Goal: Check status: Check status

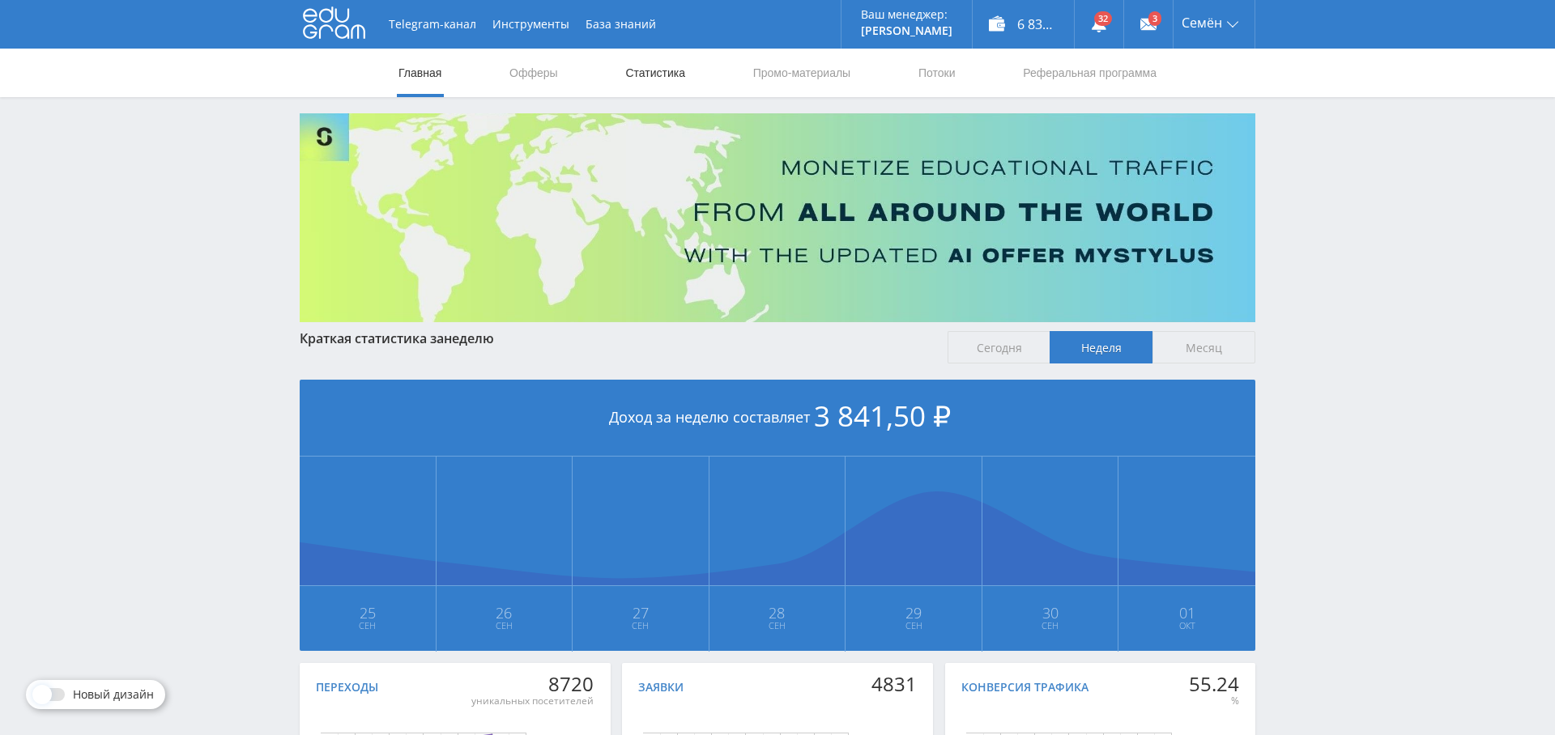
click at [642, 73] on link "Статистика" at bounding box center [655, 73] width 63 height 49
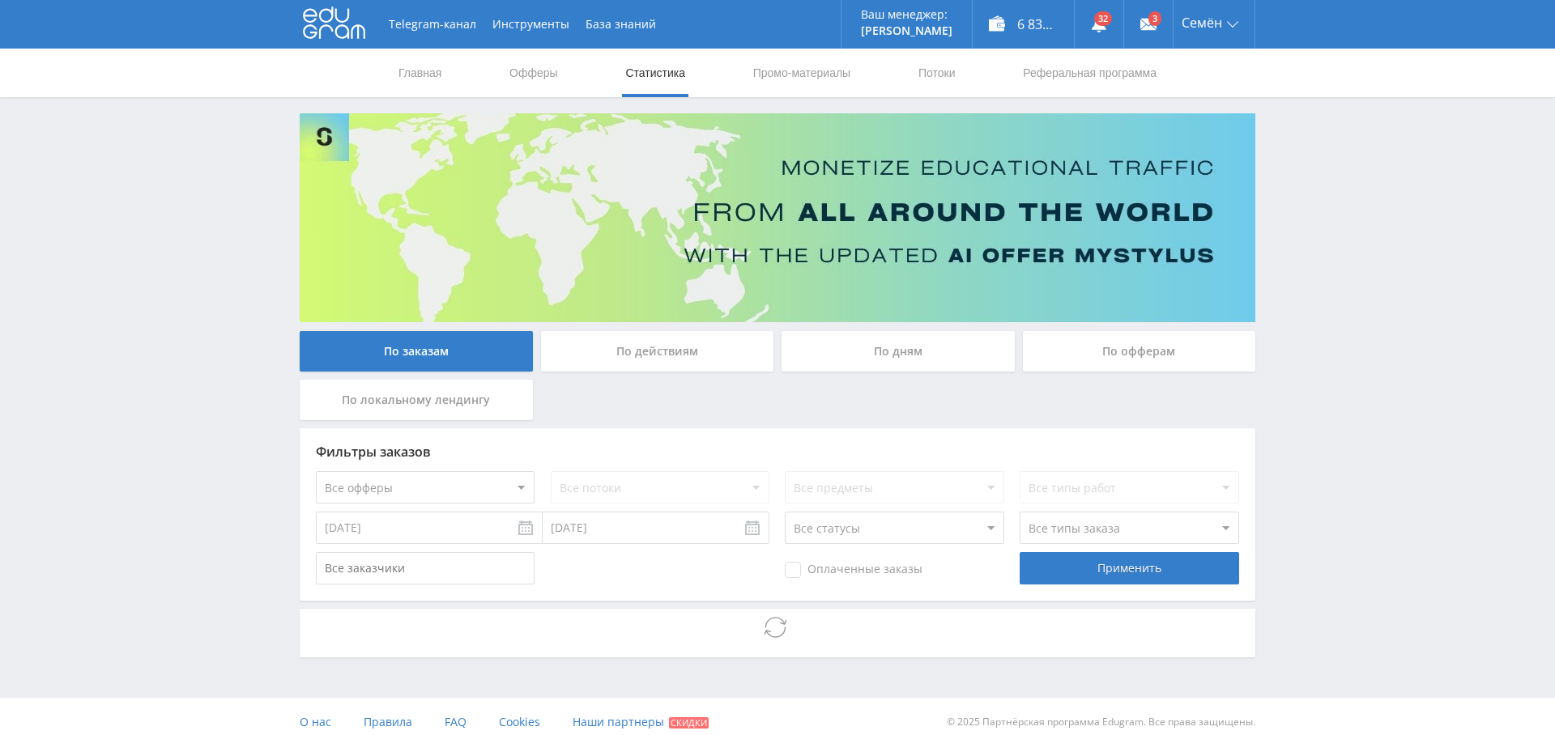
click at [891, 352] on div "По дням" at bounding box center [898, 351] width 233 height 40
click at [0, 0] on input "По дням" at bounding box center [0, 0] width 0 height 0
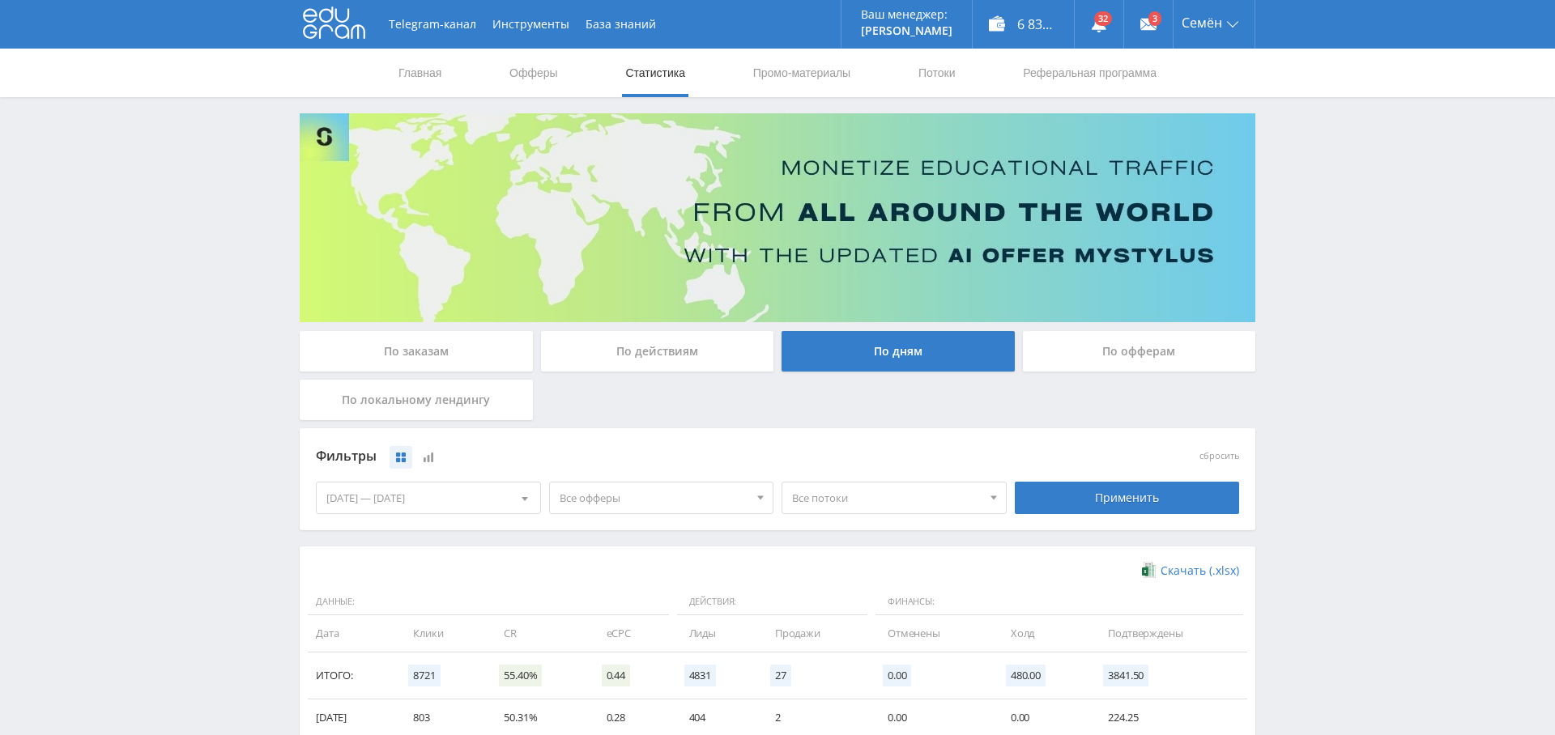
click at [594, 503] on span "Все офферы" at bounding box center [655, 498] width 190 height 31
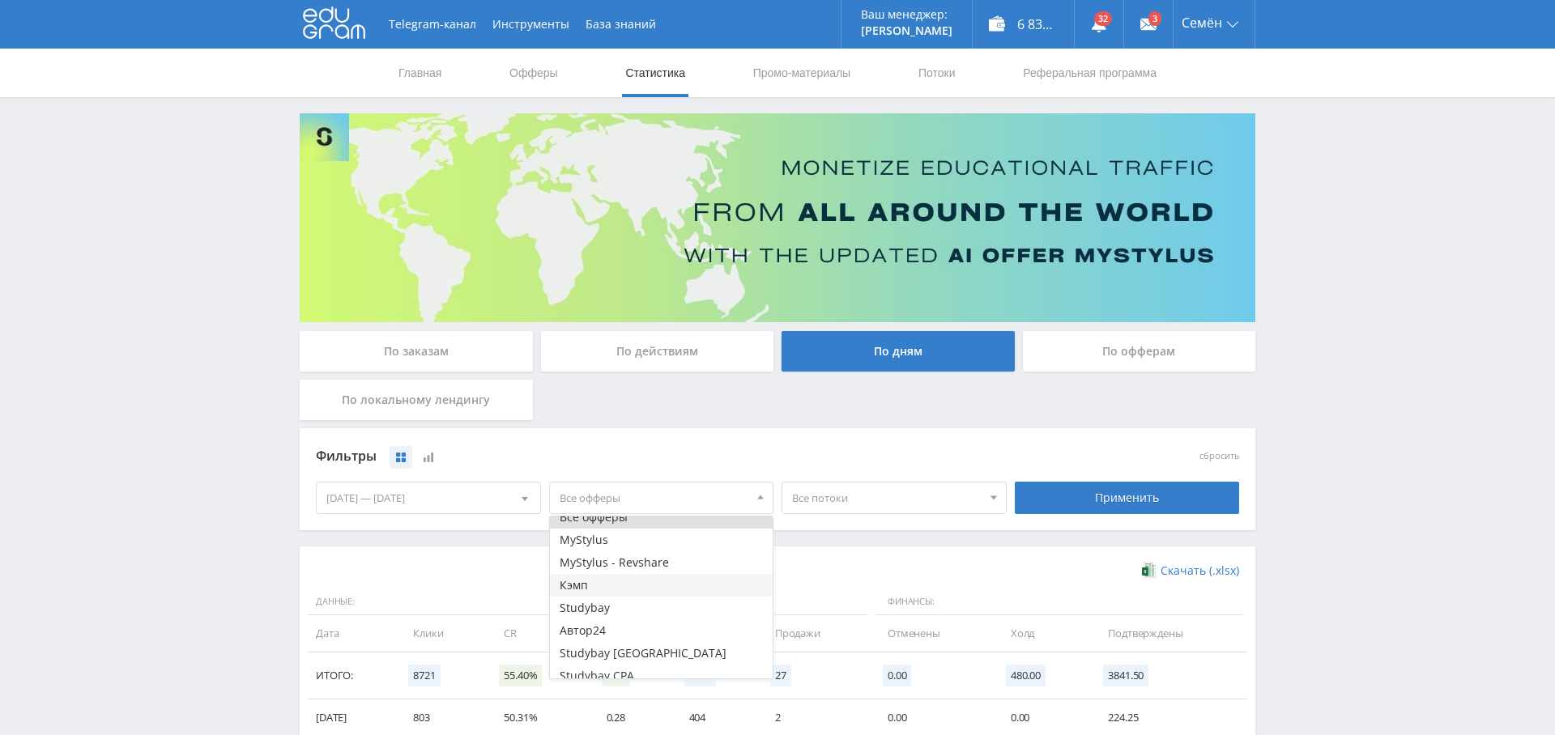
click at [622, 578] on button "Кэмп" at bounding box center [662, 585] width 224 height 23
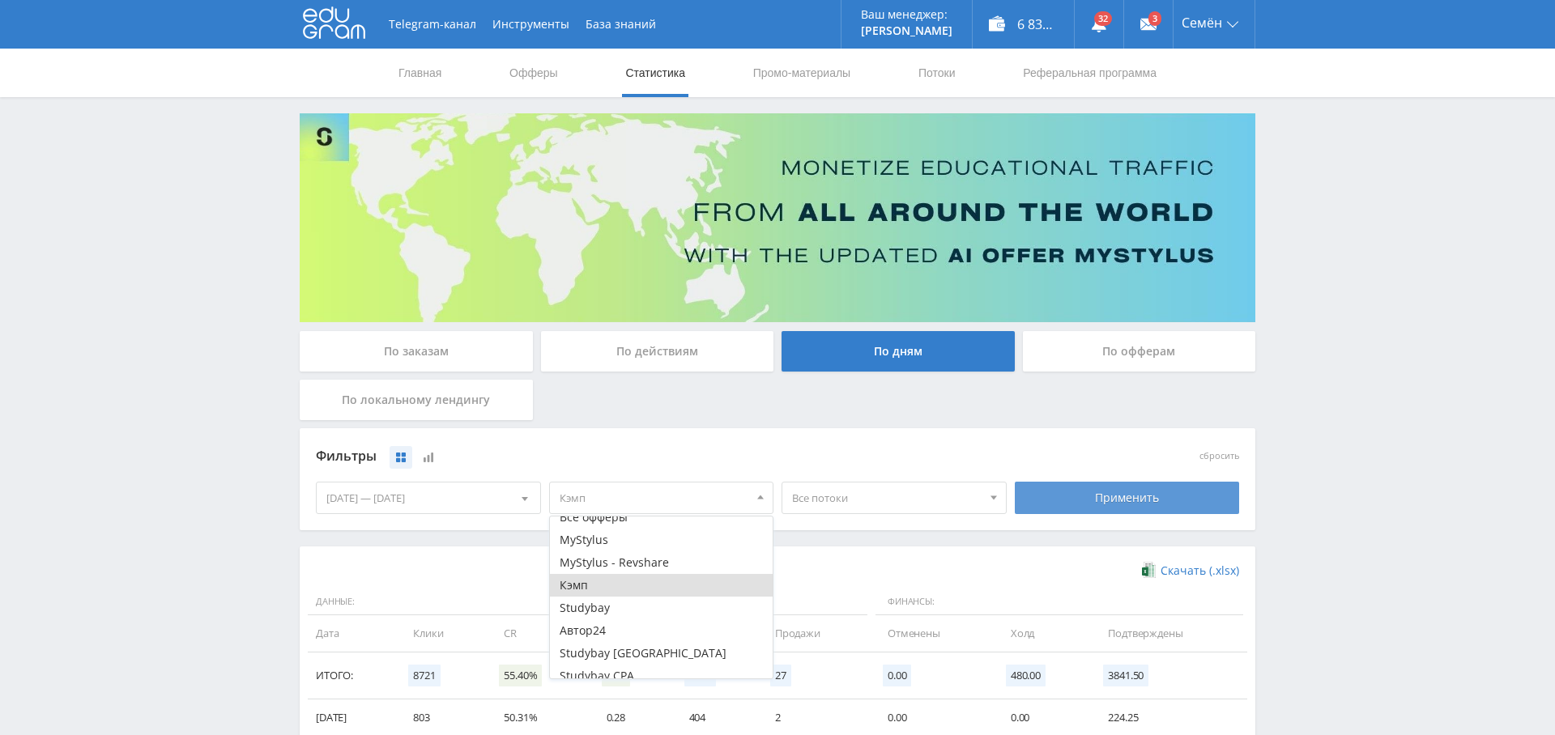
click at [1103, 491] on div "Применить" at bounding box center [1127, 498] width 225 height 32
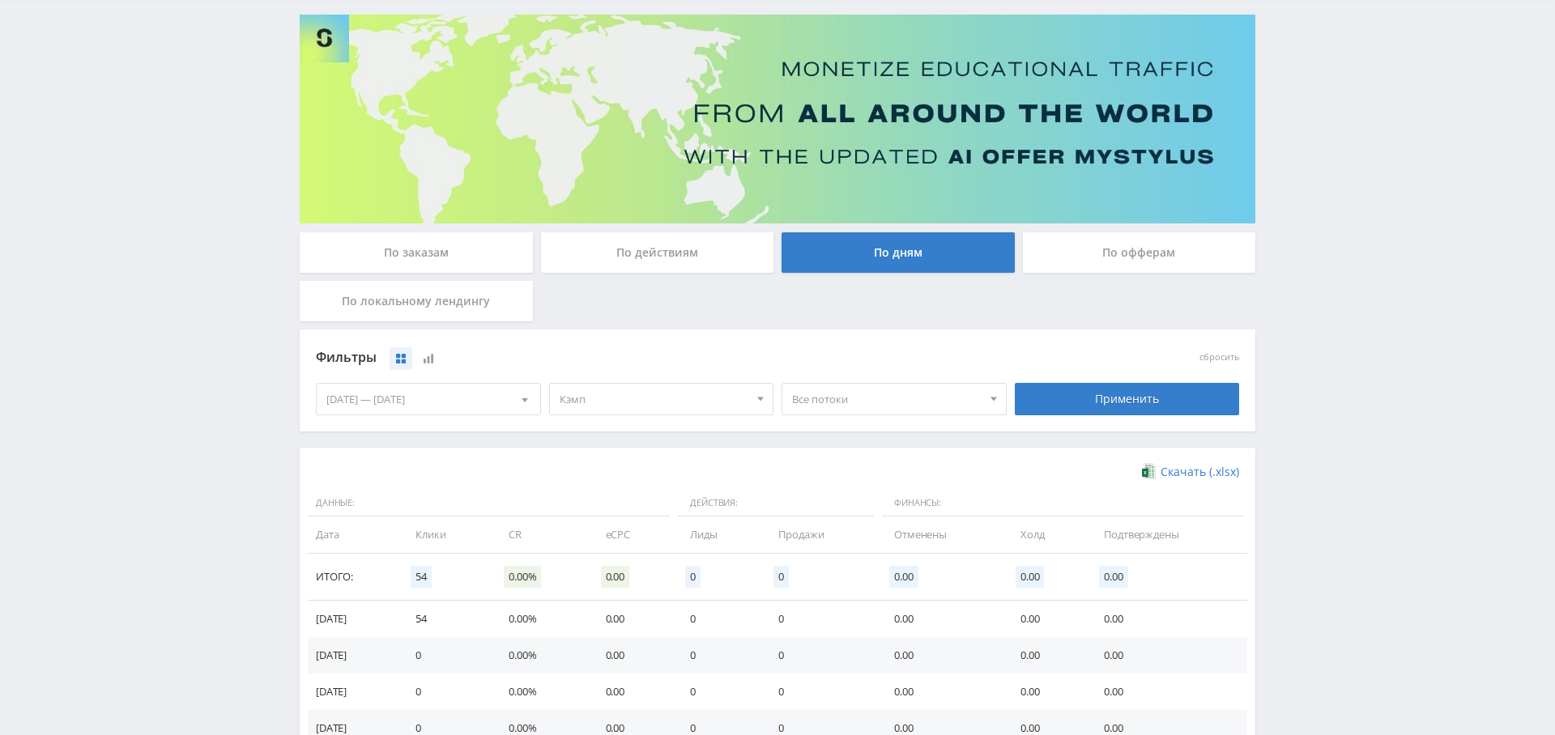
scroll to position [0, 0]
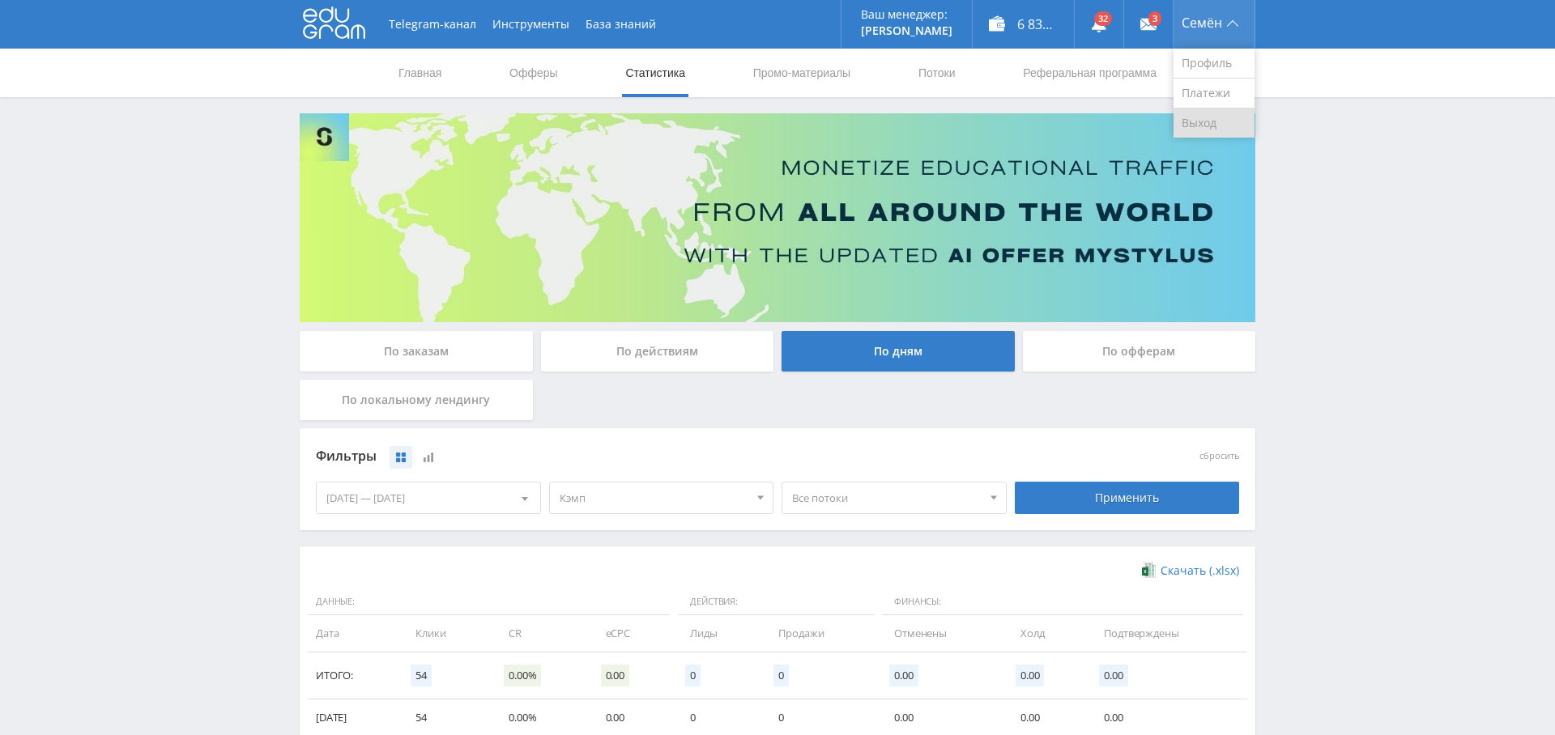
click at [1203, 126] on link "Выход" at bounding box center [1214, 123] width 81 height 29
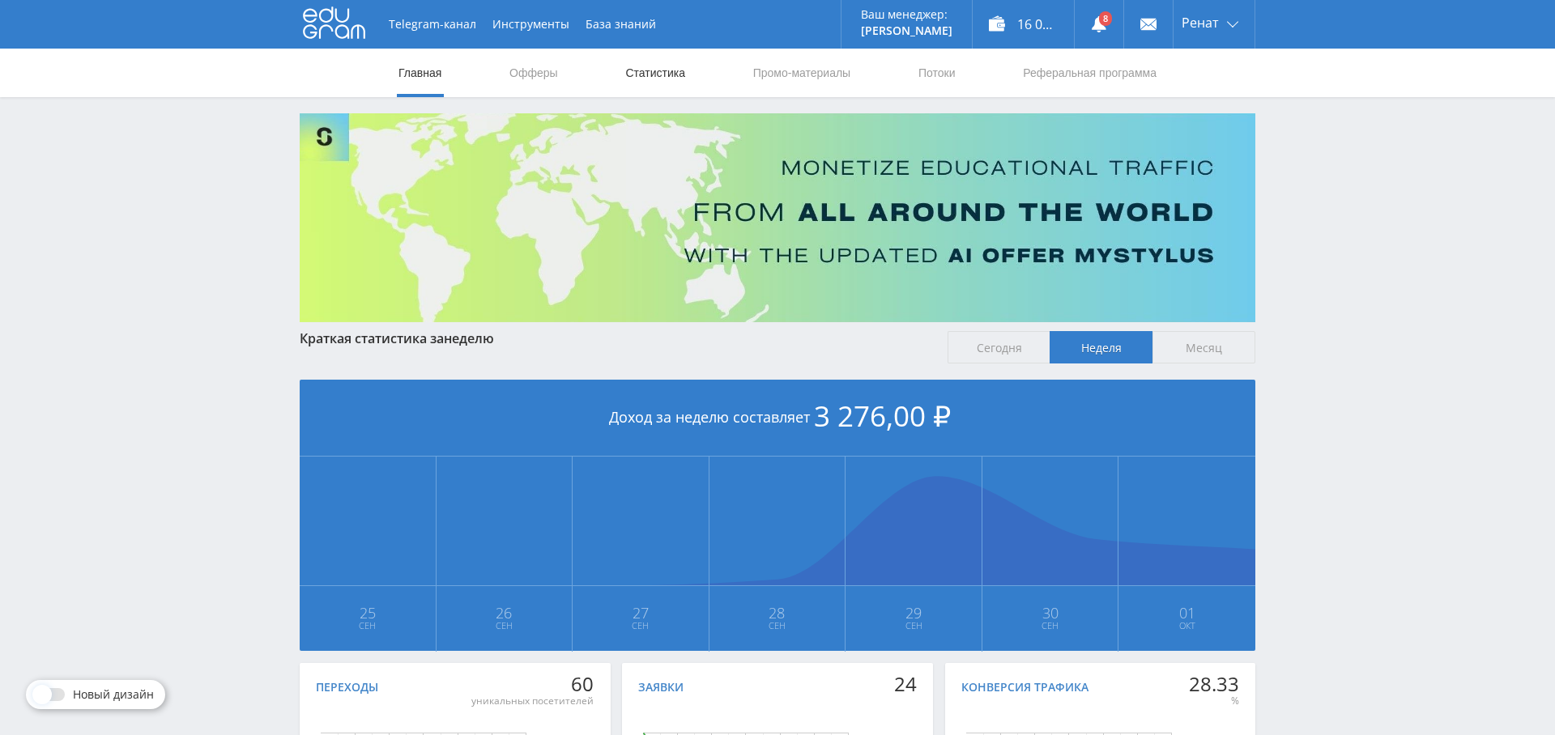
click at [654, 74] on link "Статистика" at bounding box center [655, 73] width 63 height 49
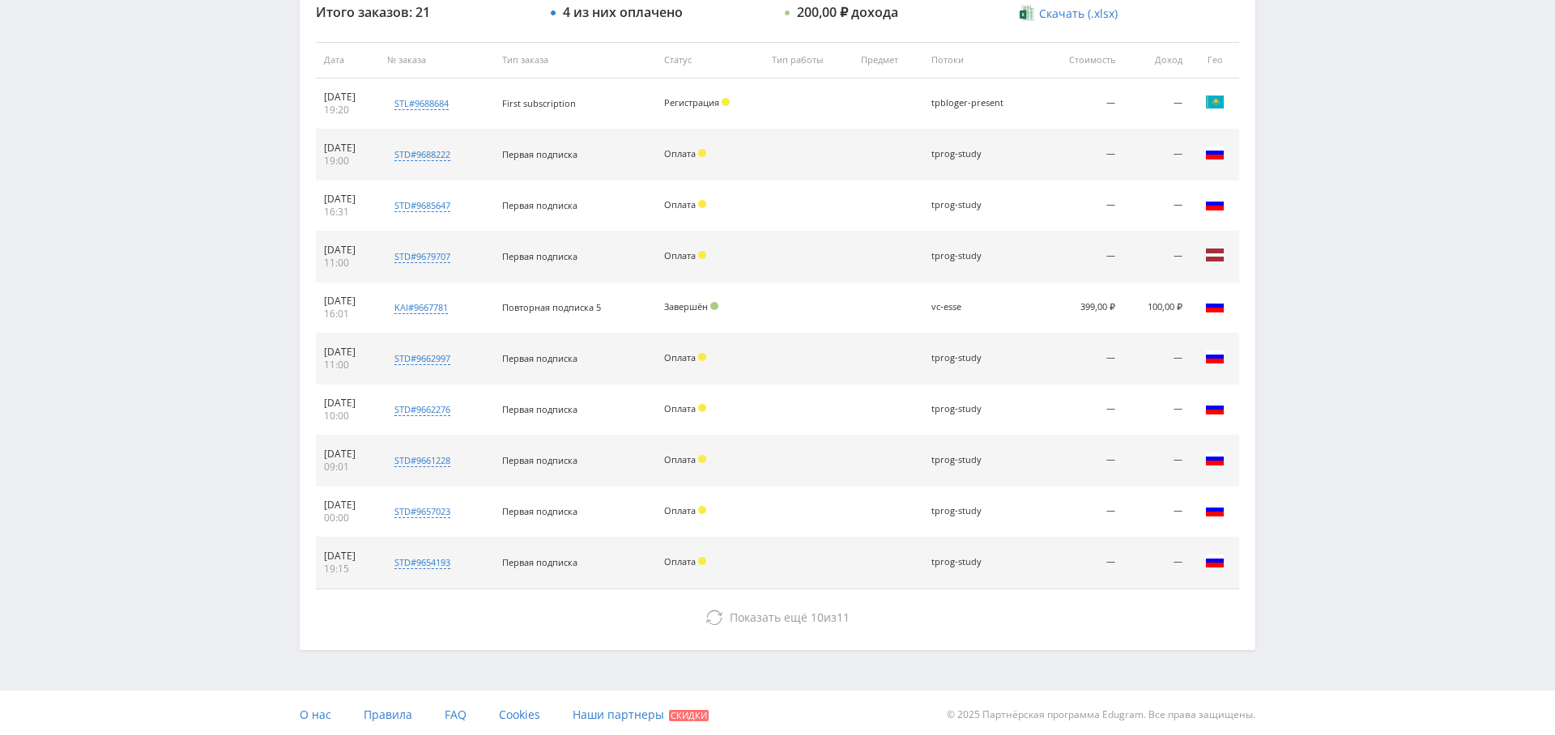
scroll to position [620, 0]
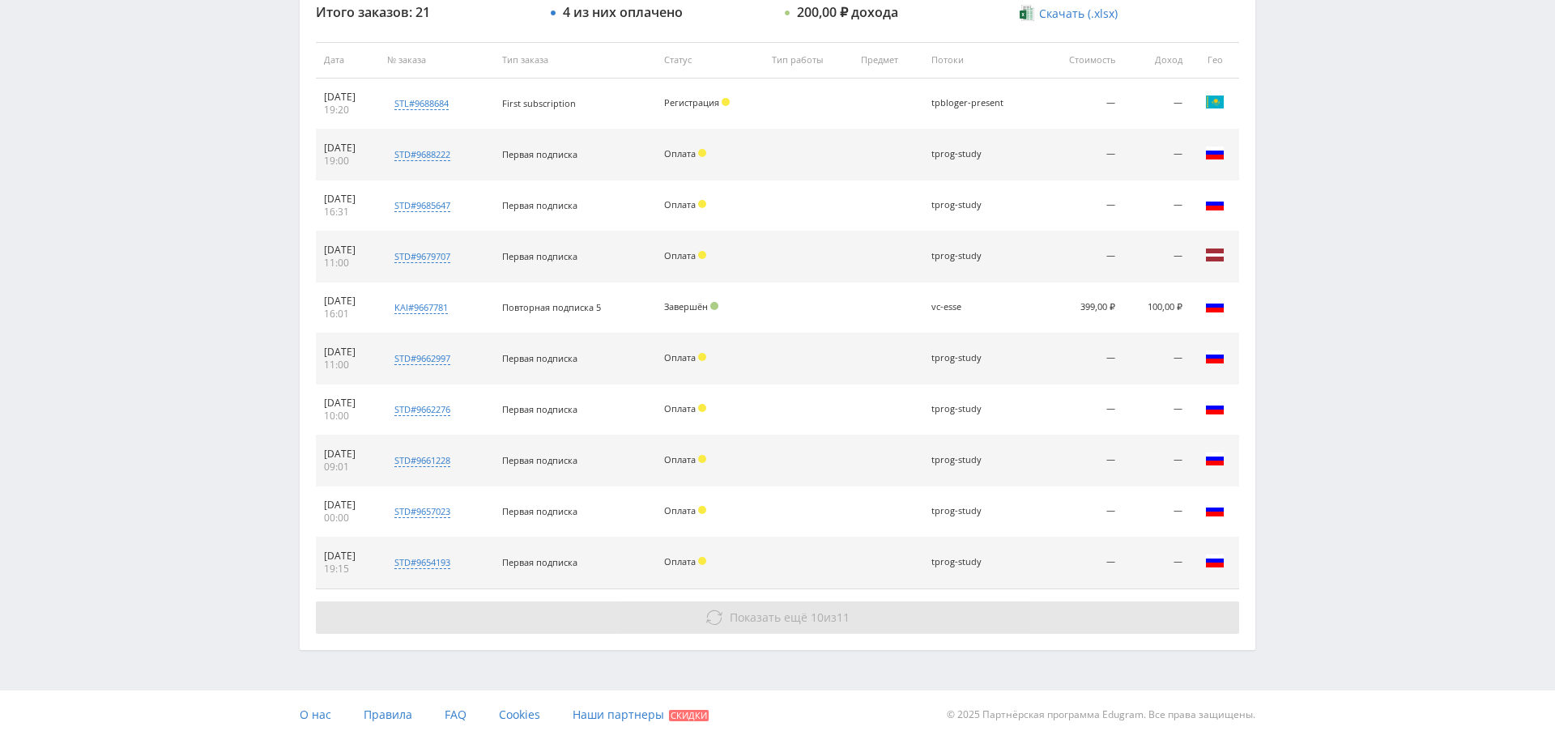
click at [828, 614] on span "Показать ещё 10 из 11" at bounding box center [790, 617] width 120 height 15
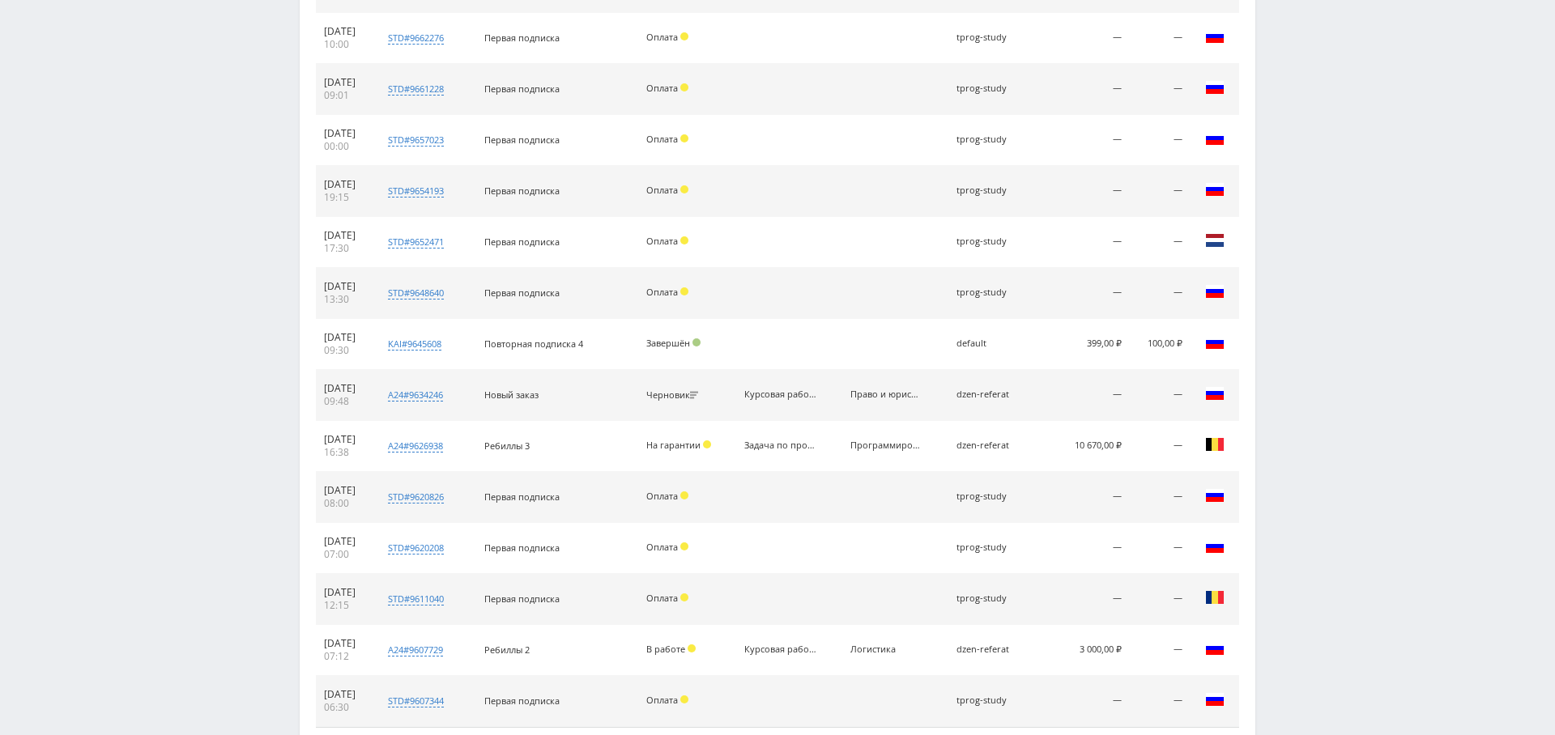
scroll to position [1054, 0]
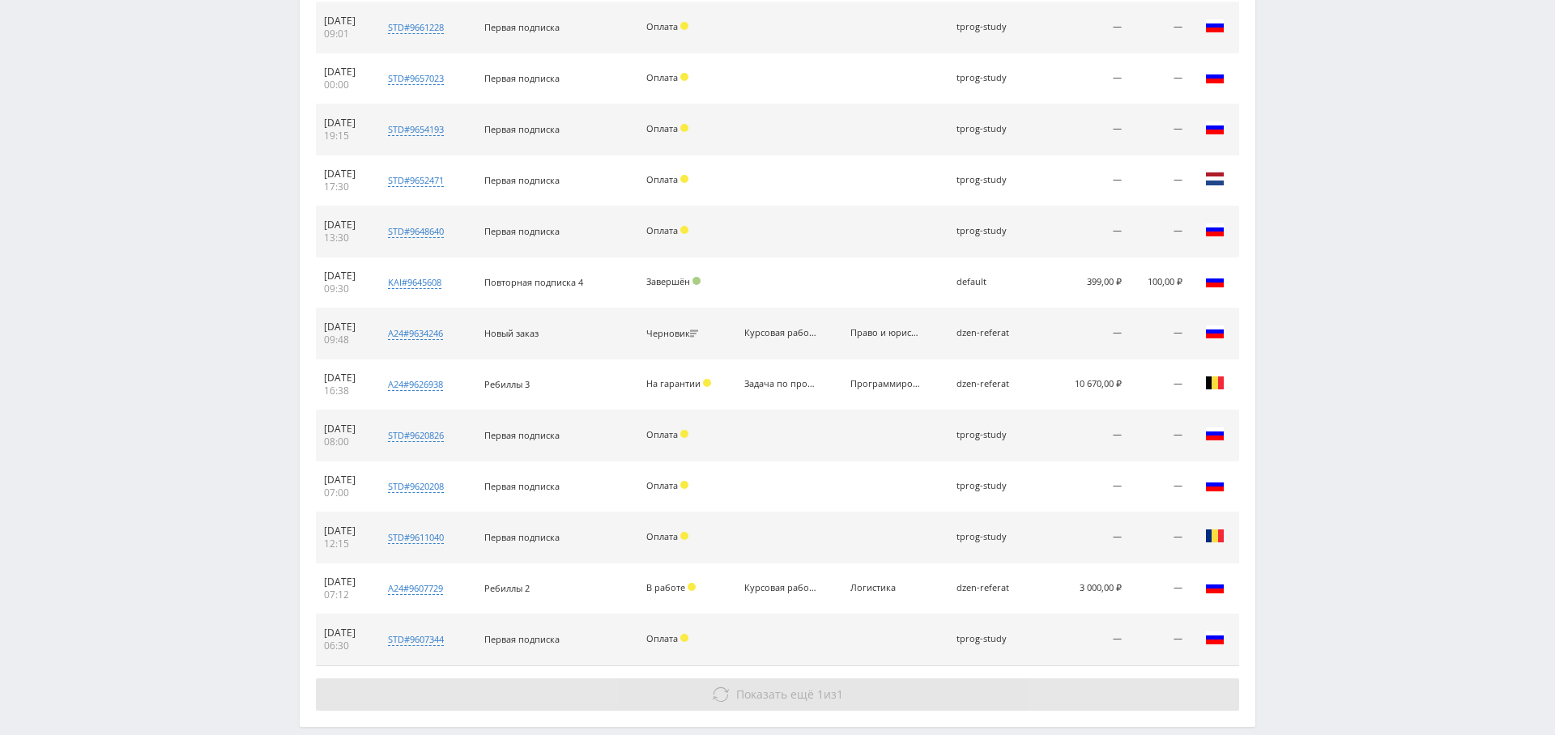
click at [812, 701] on button "Показать ещё 1 из 1" at bounding box center [777, 695] width 923 height 32
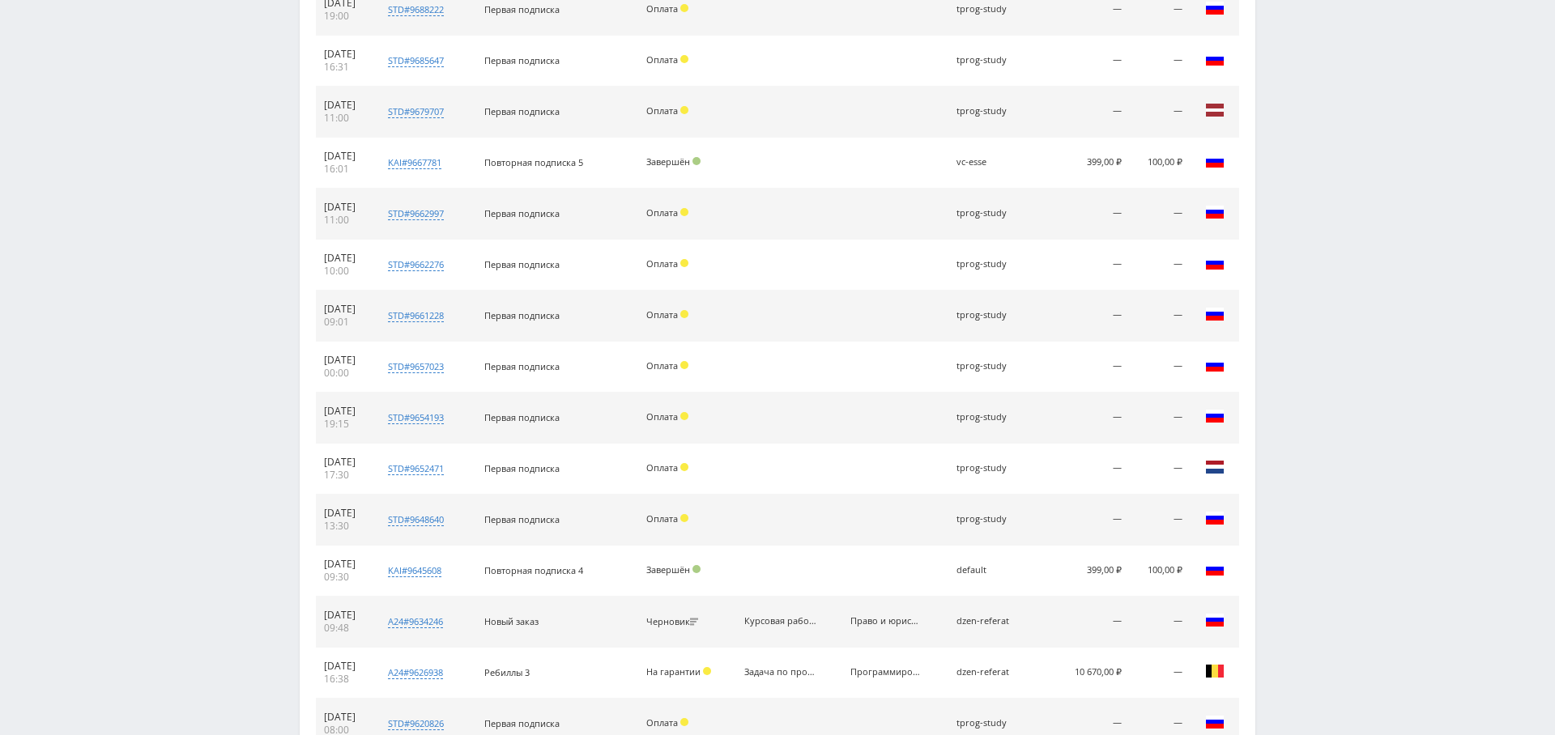
scroll to position [0, 0]
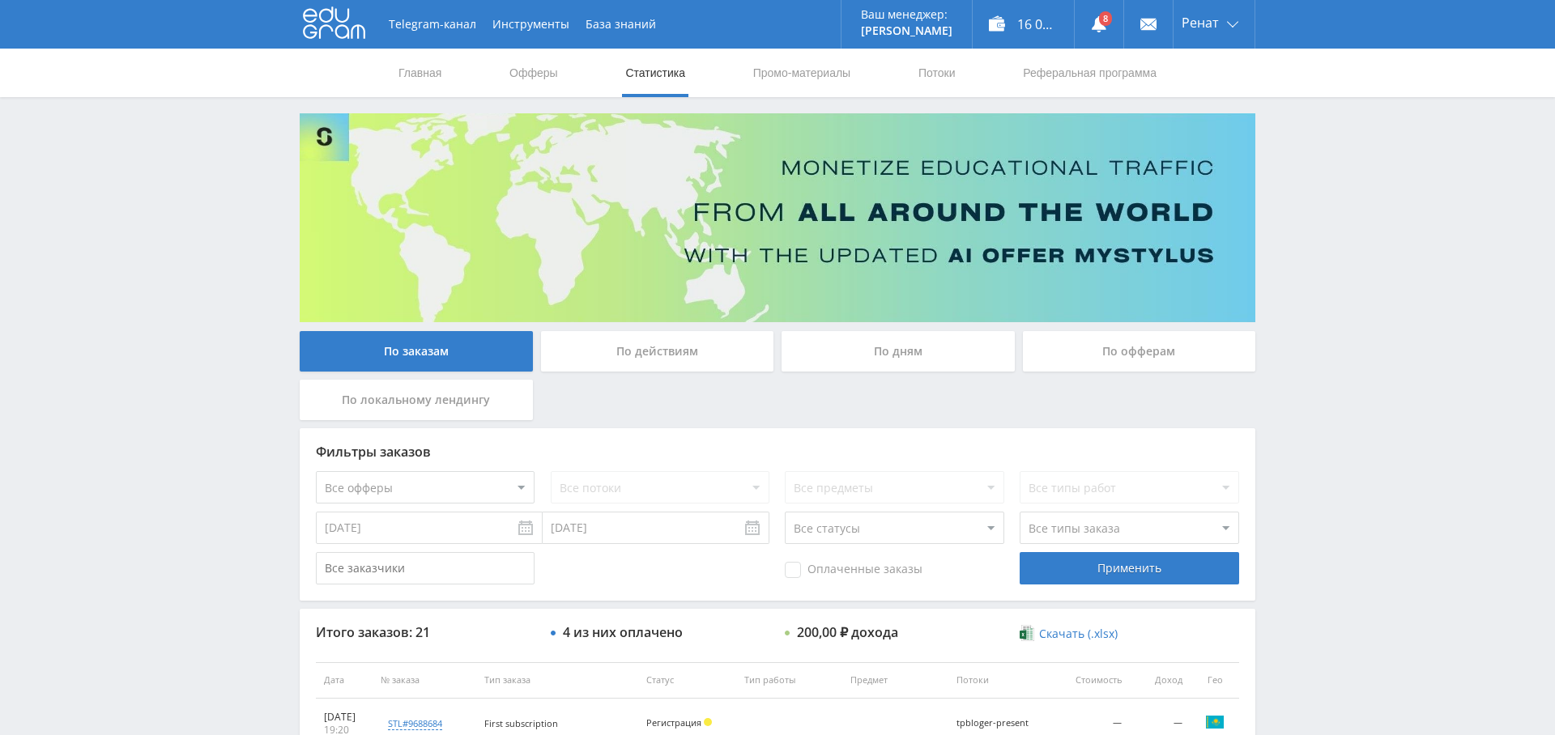
click at [922, 356] on div "По дням" at bounding box center [898, 351] width 233 height 40
click at [0, 0] on input "По дням" at bounding box center [0, 0] width 0 height 0
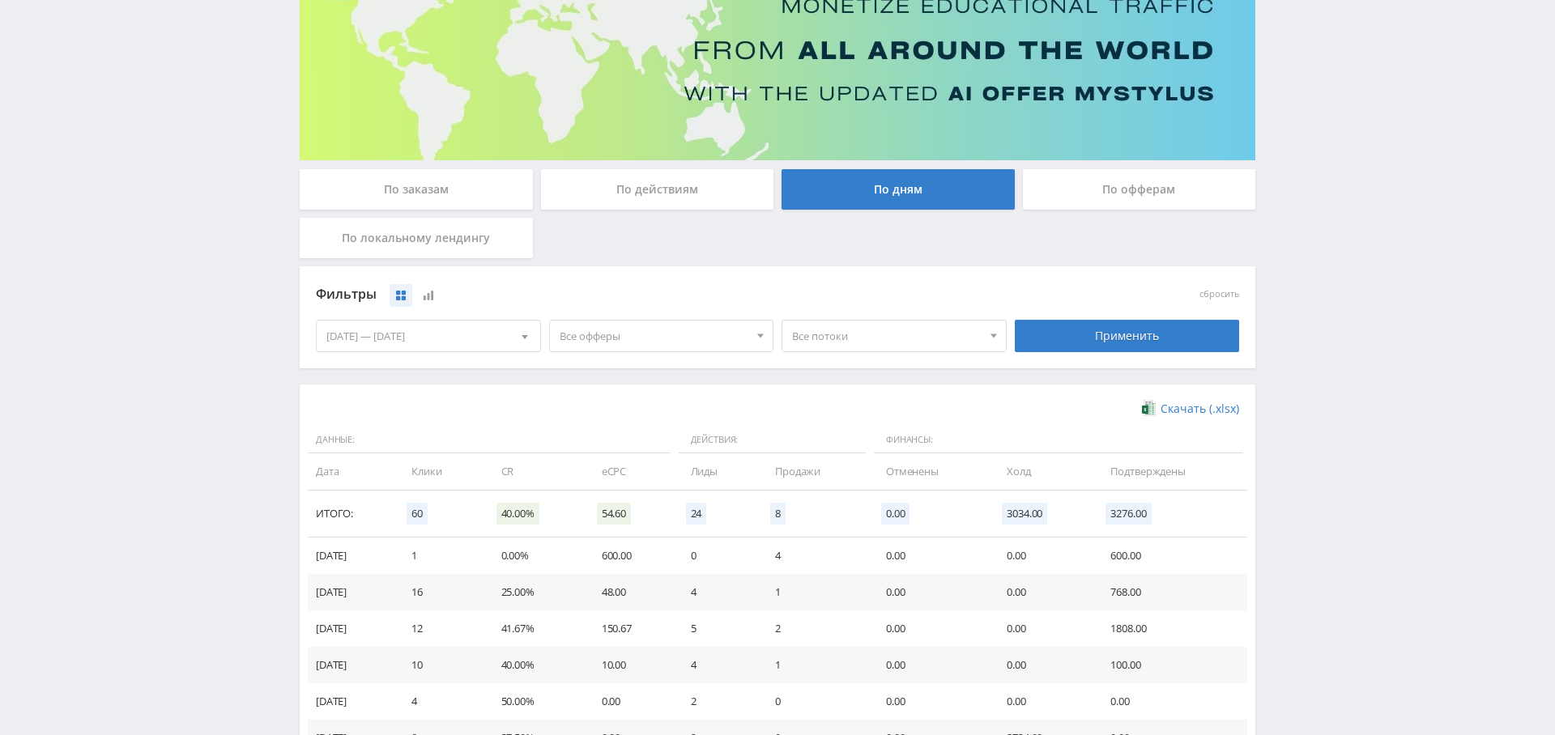
scroll to position [195, 0]
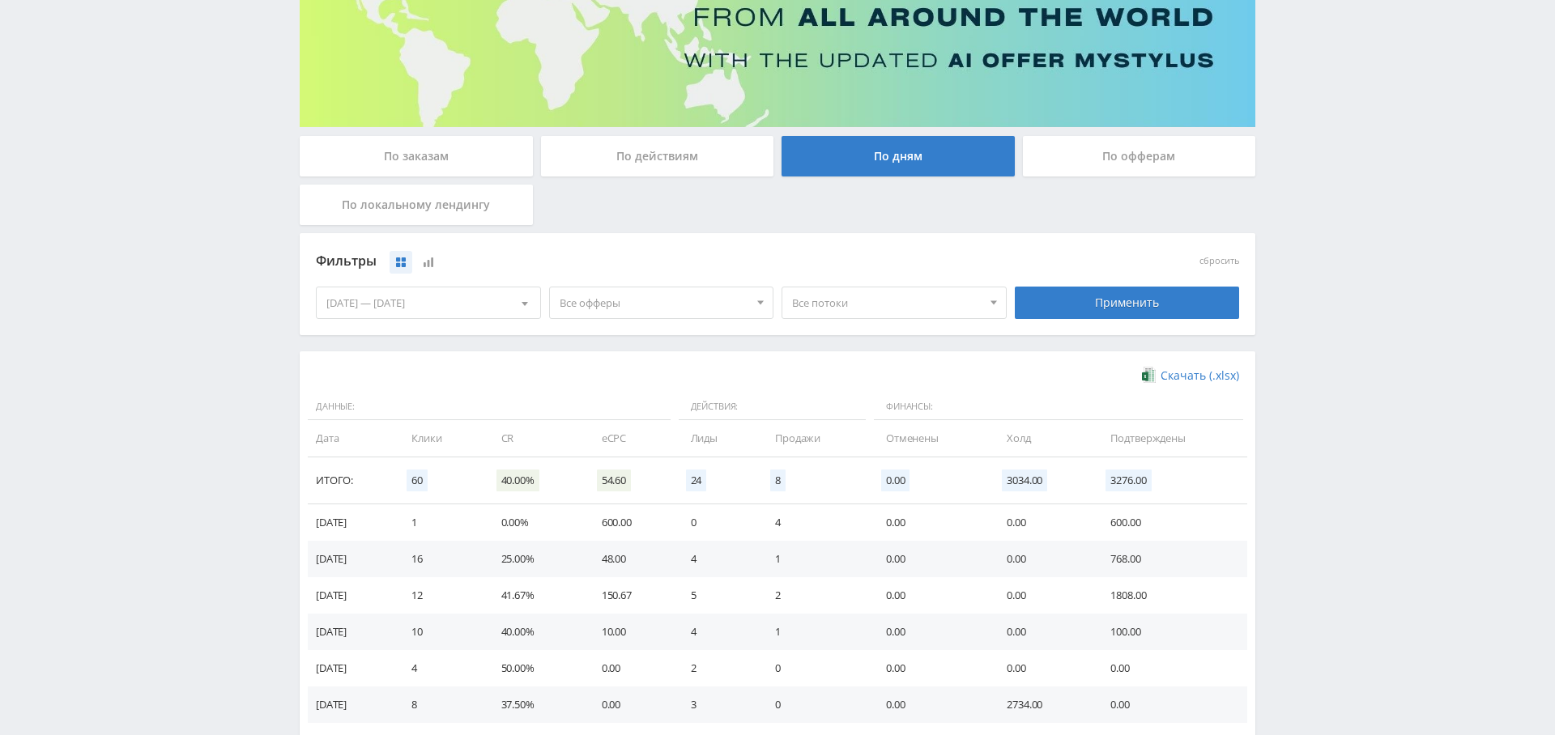
click at [686, 303] on span "Все офферы" at bounding box center [655, 303] width 190 height 31
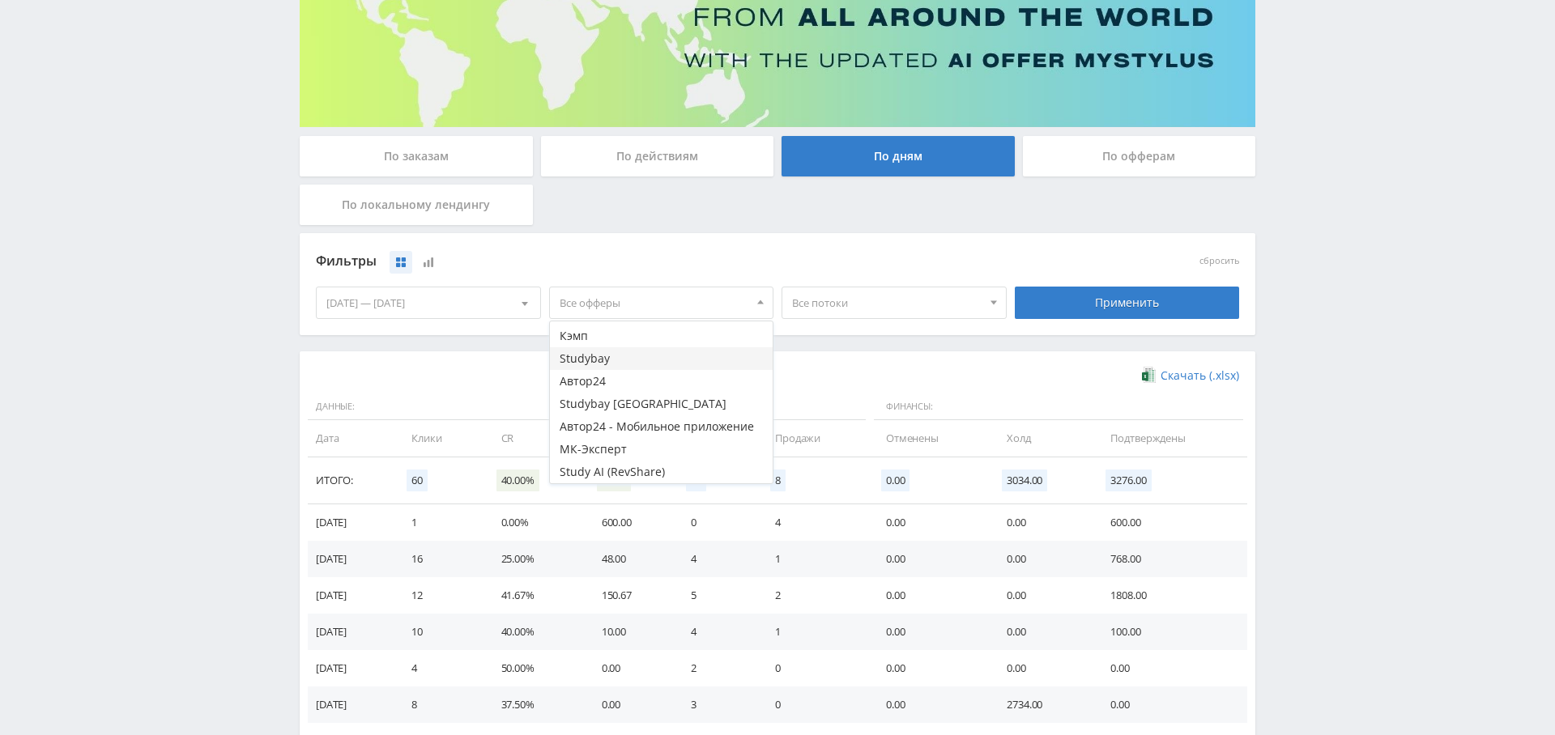
scroll to position [0, 0]
click at [636, 391] on button "Кэмп" at bounding box center [662, 401] width 224 height 23
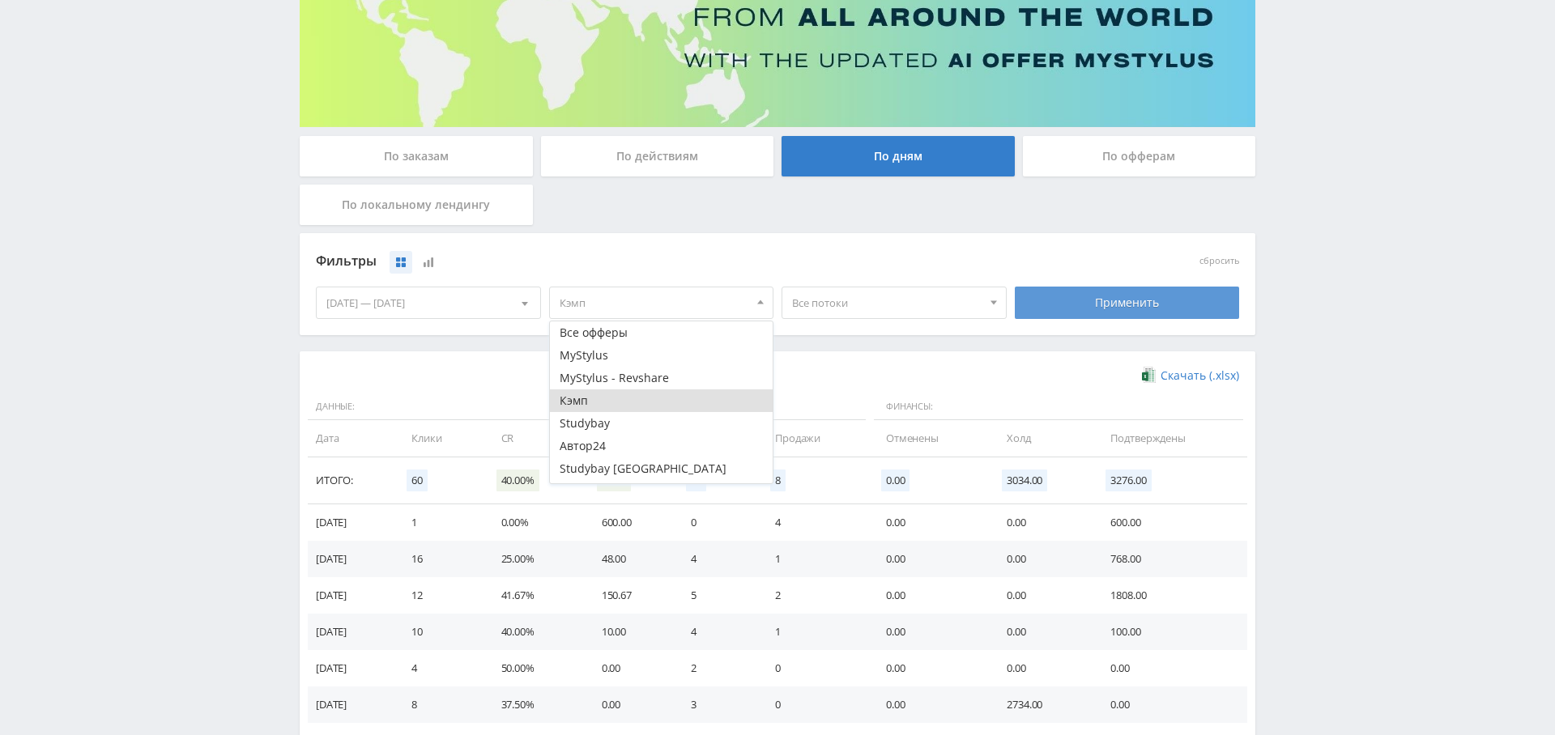
click at [1191, 296] on div "Применить" at bounding box center [1127, 303] width 225 height 32
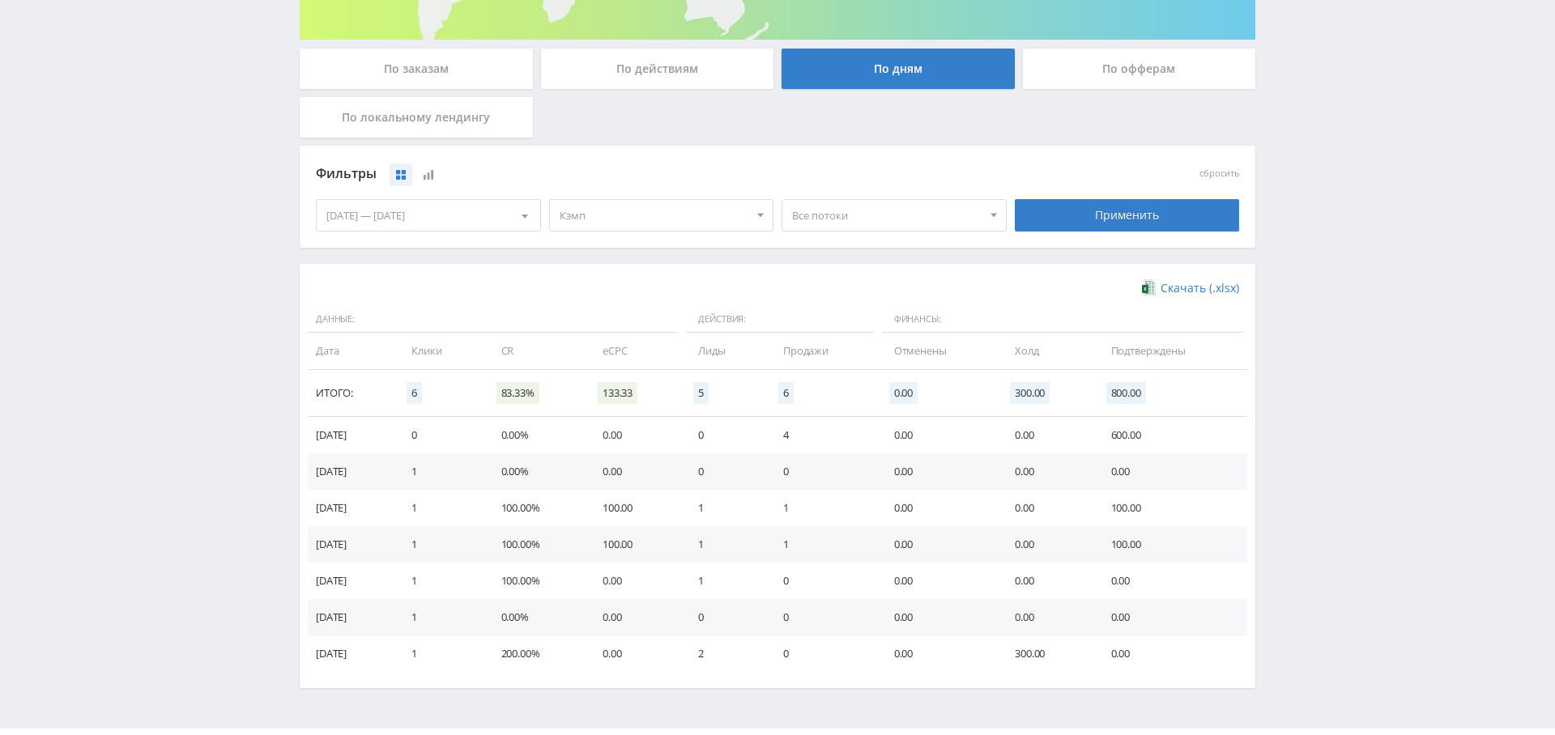
scroll to position [299, 0]
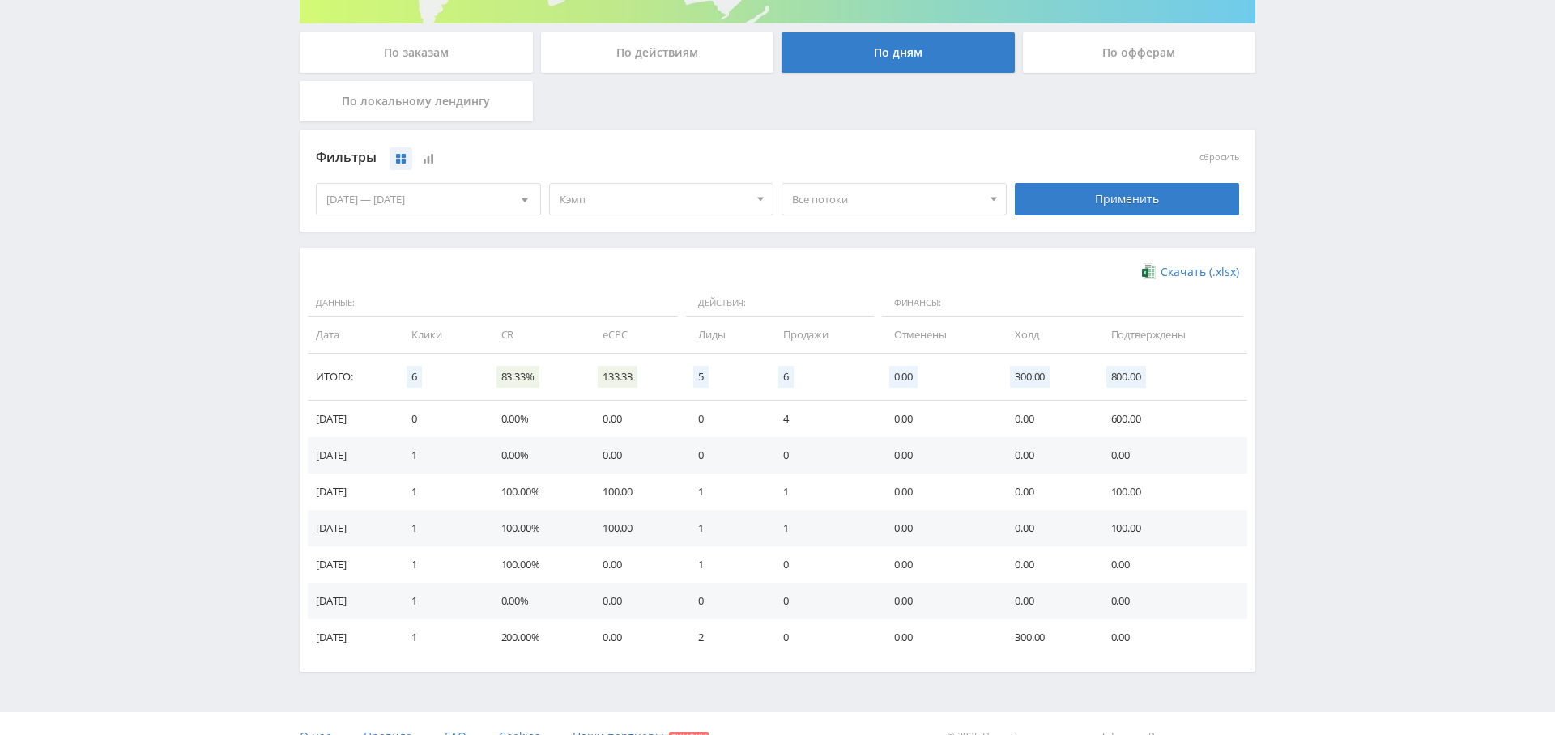
click at [673, 202] on span "Кэмп" at bounding box center [655, 199] width 190 height 31
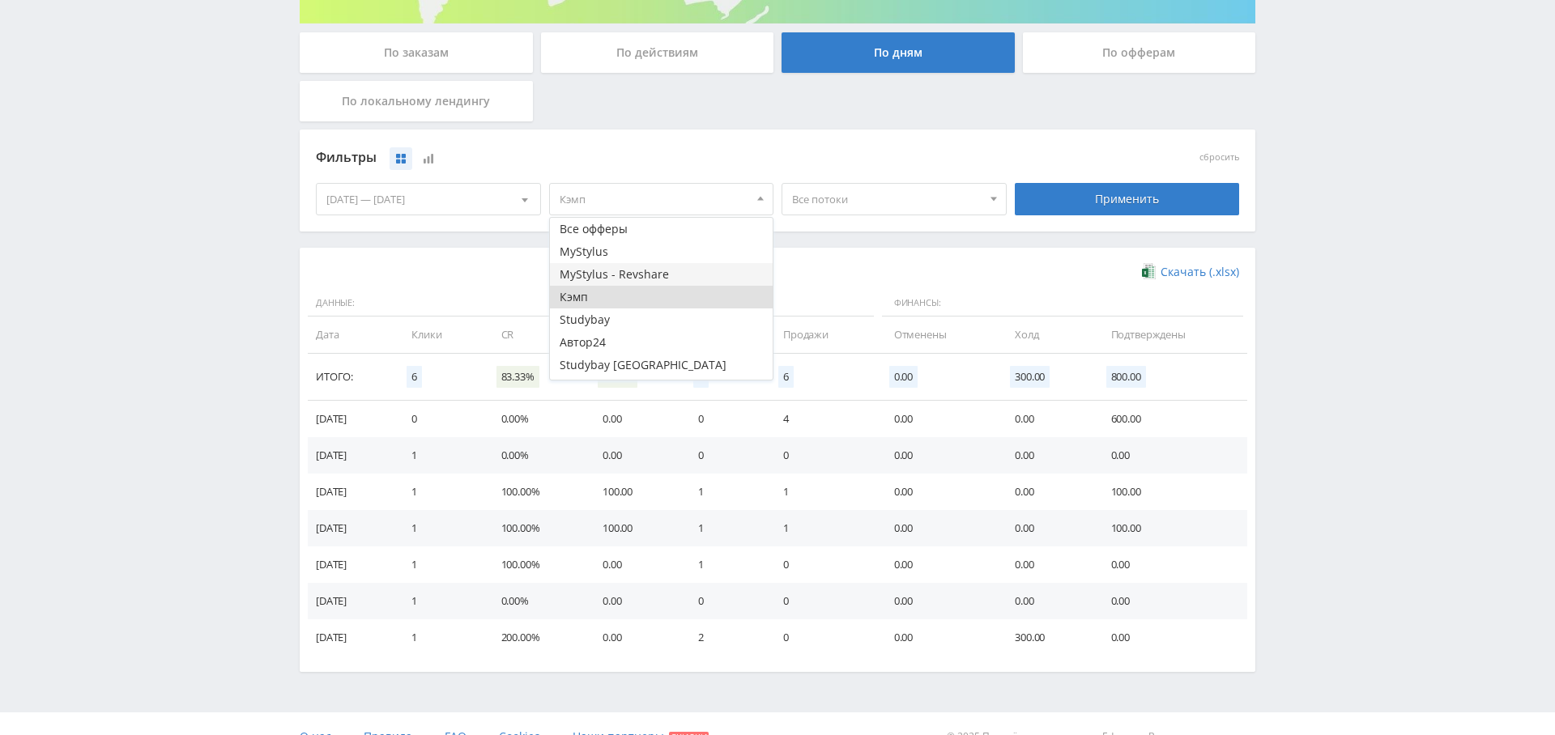
scroll to position [65, 0]
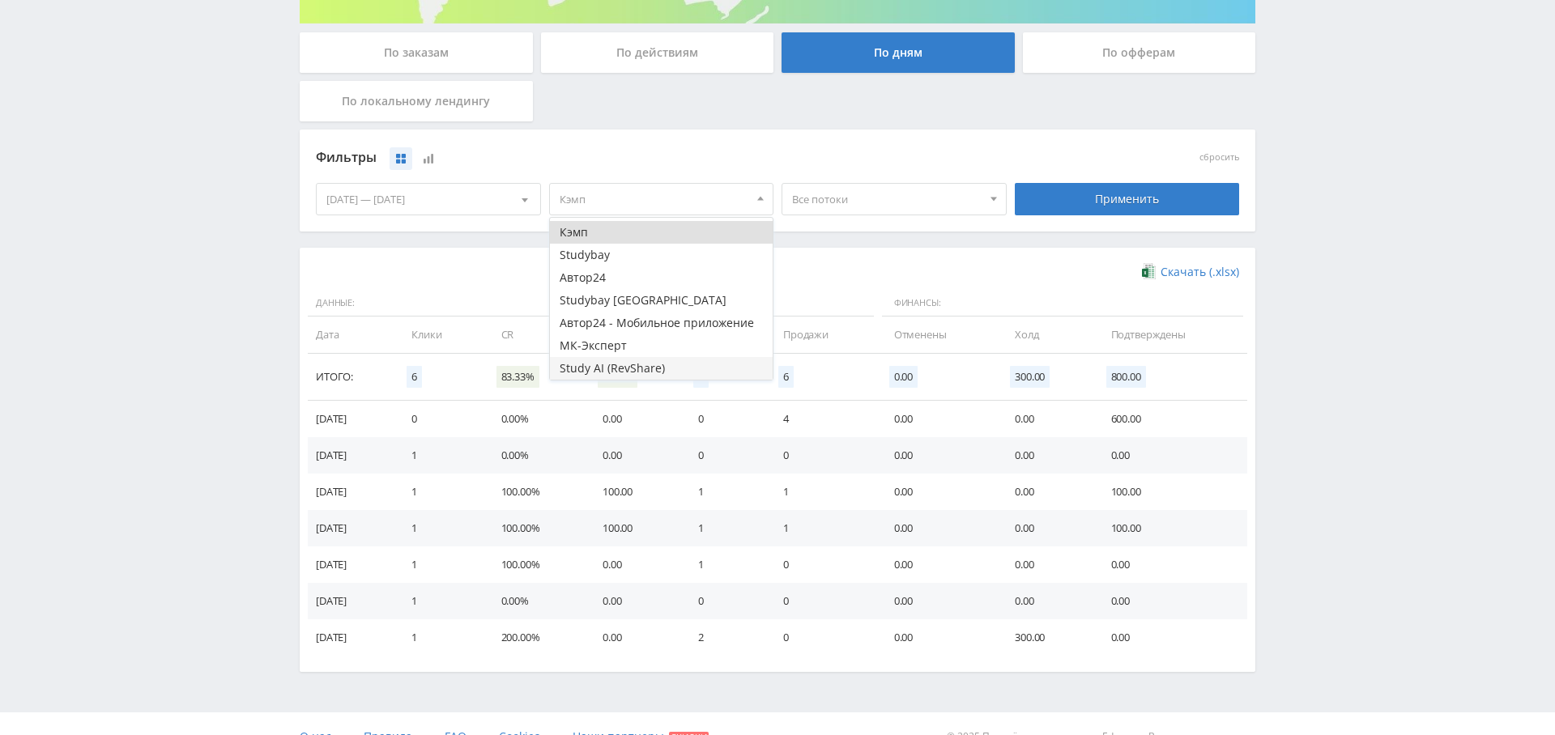
click at [648, 366] on button "Study AI (RevShare)" at bounding box center [662, 368] width 224 height 23
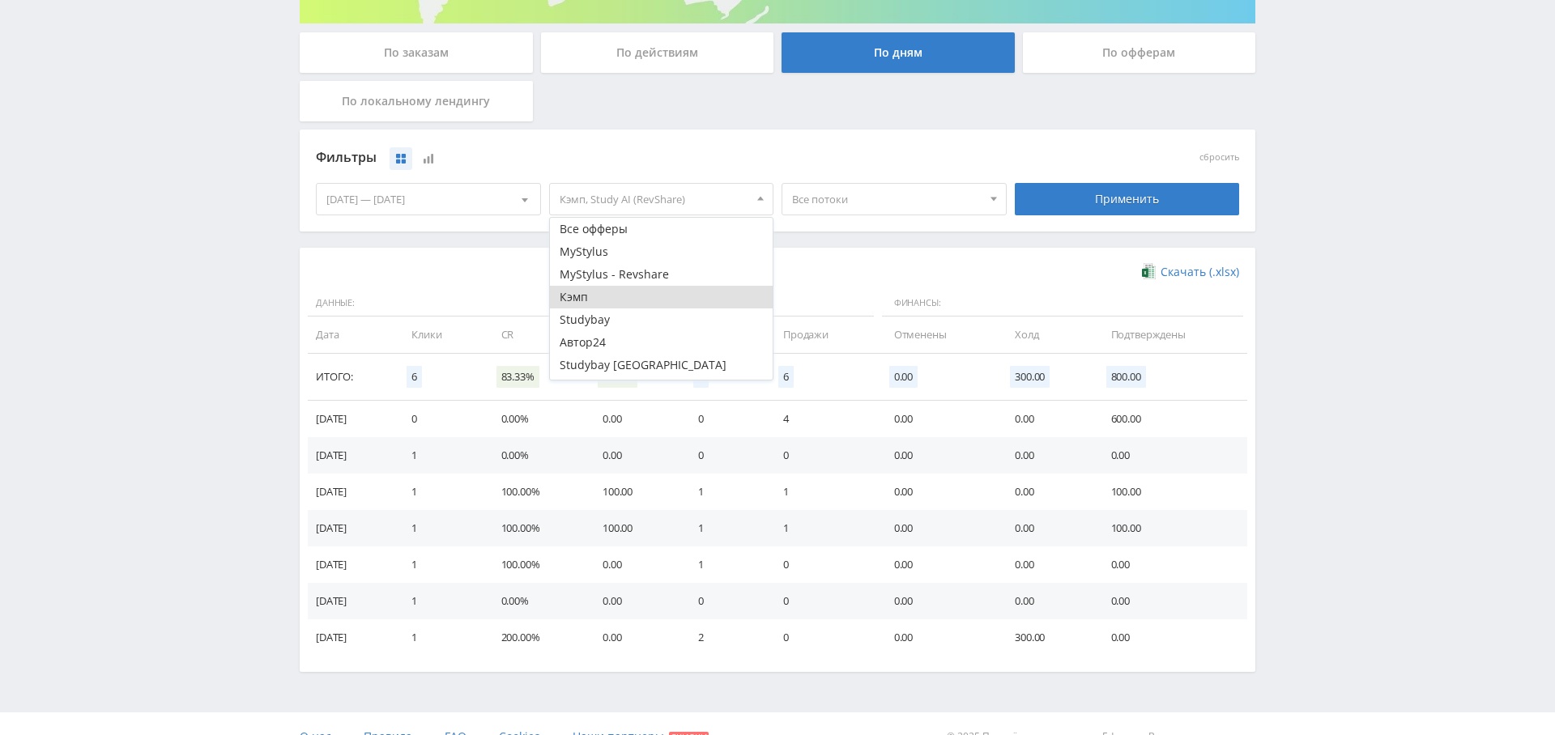
click at [653, 301] on button "Кэмп" at bounding box center [662, 297] width 224 height 23
drag, startPoint x: 1107, startPoint y: 201, endPoint x: 1015, endPoint y: 271, distance: 116.1
click at [1107, 201] on div "Применить" at bounding box center [1127, 199] width 225 height 32
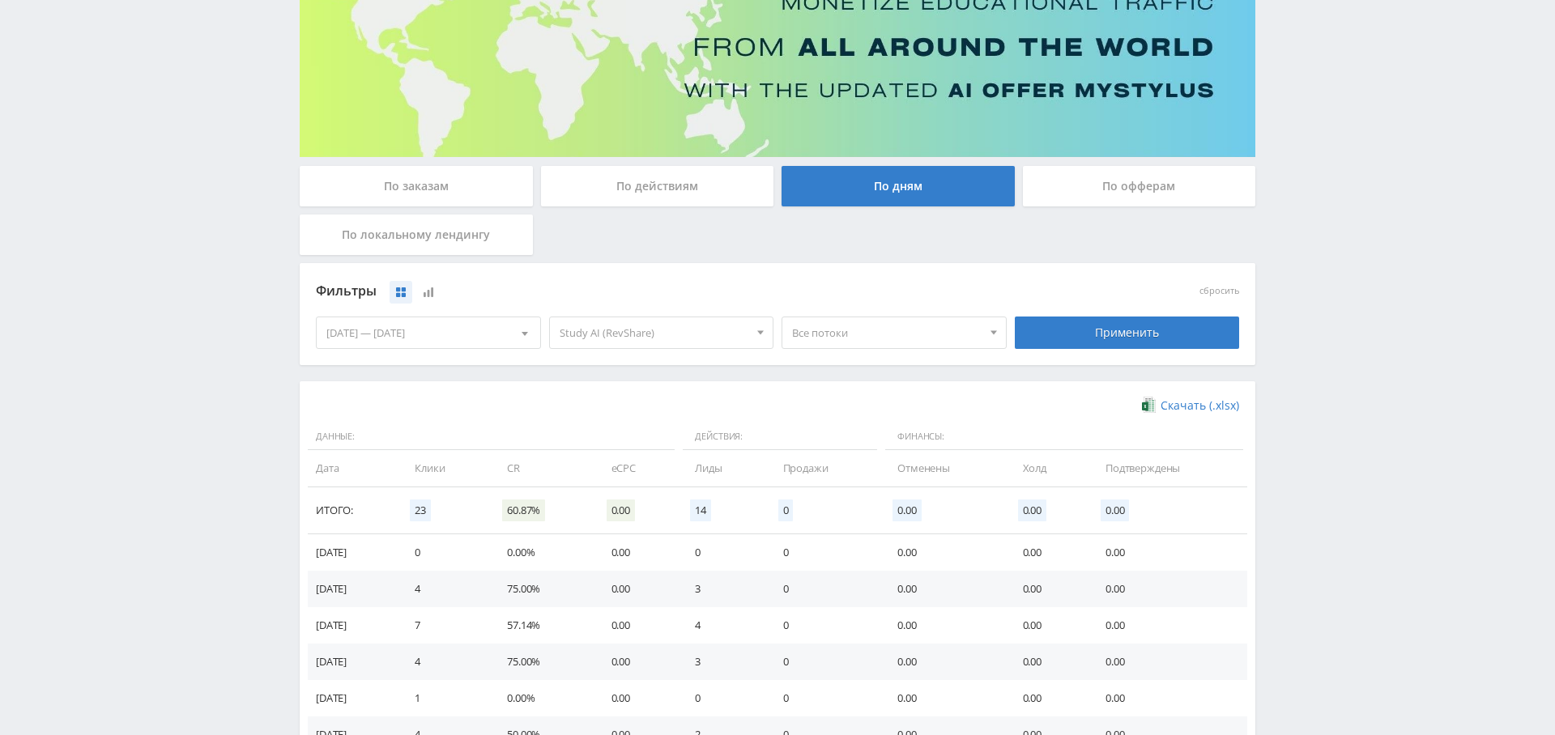
scroll to position [163, 0]
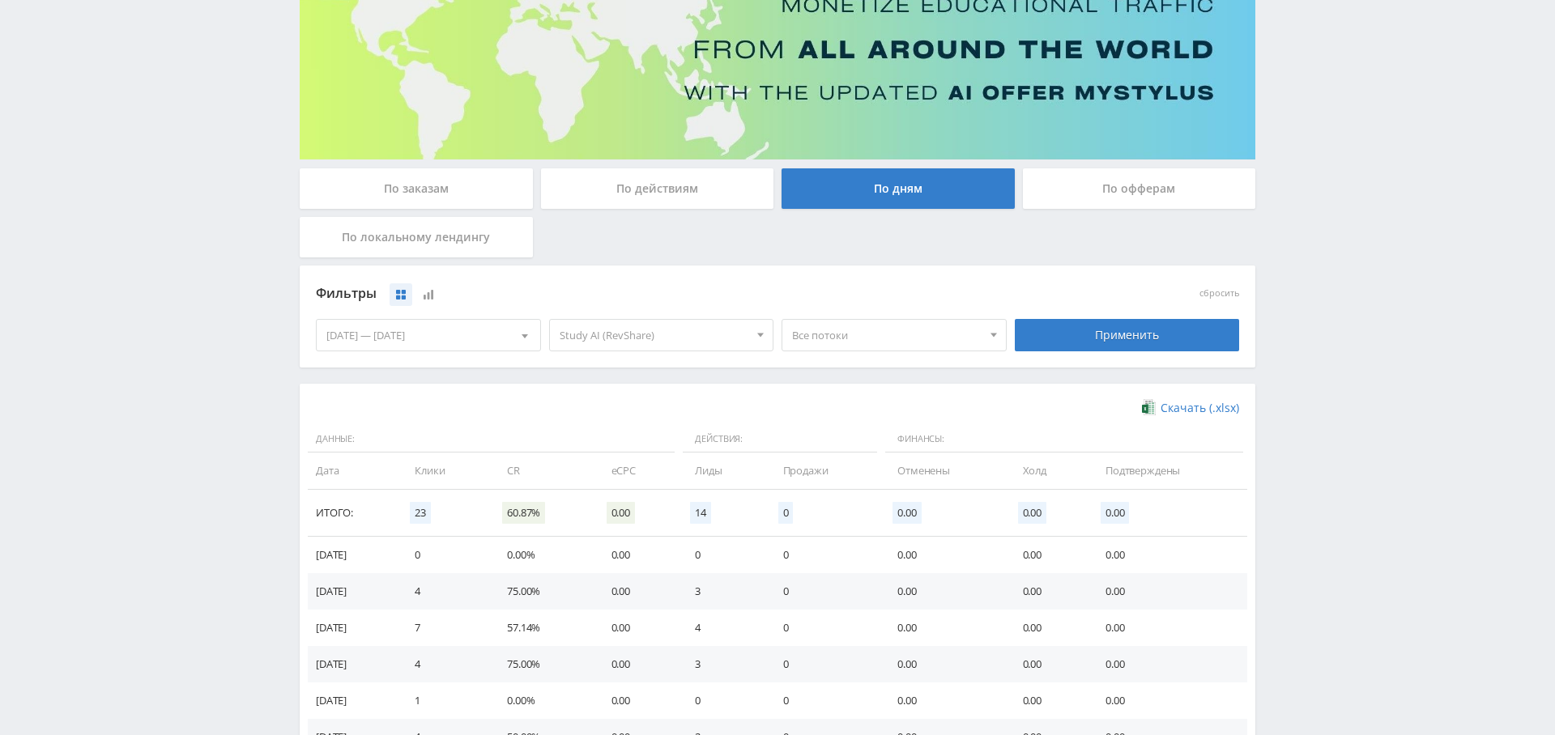
click at [416, 333] on div "[DATE] — [DATE]" at bounding box center [429, 335] width 224 height 31
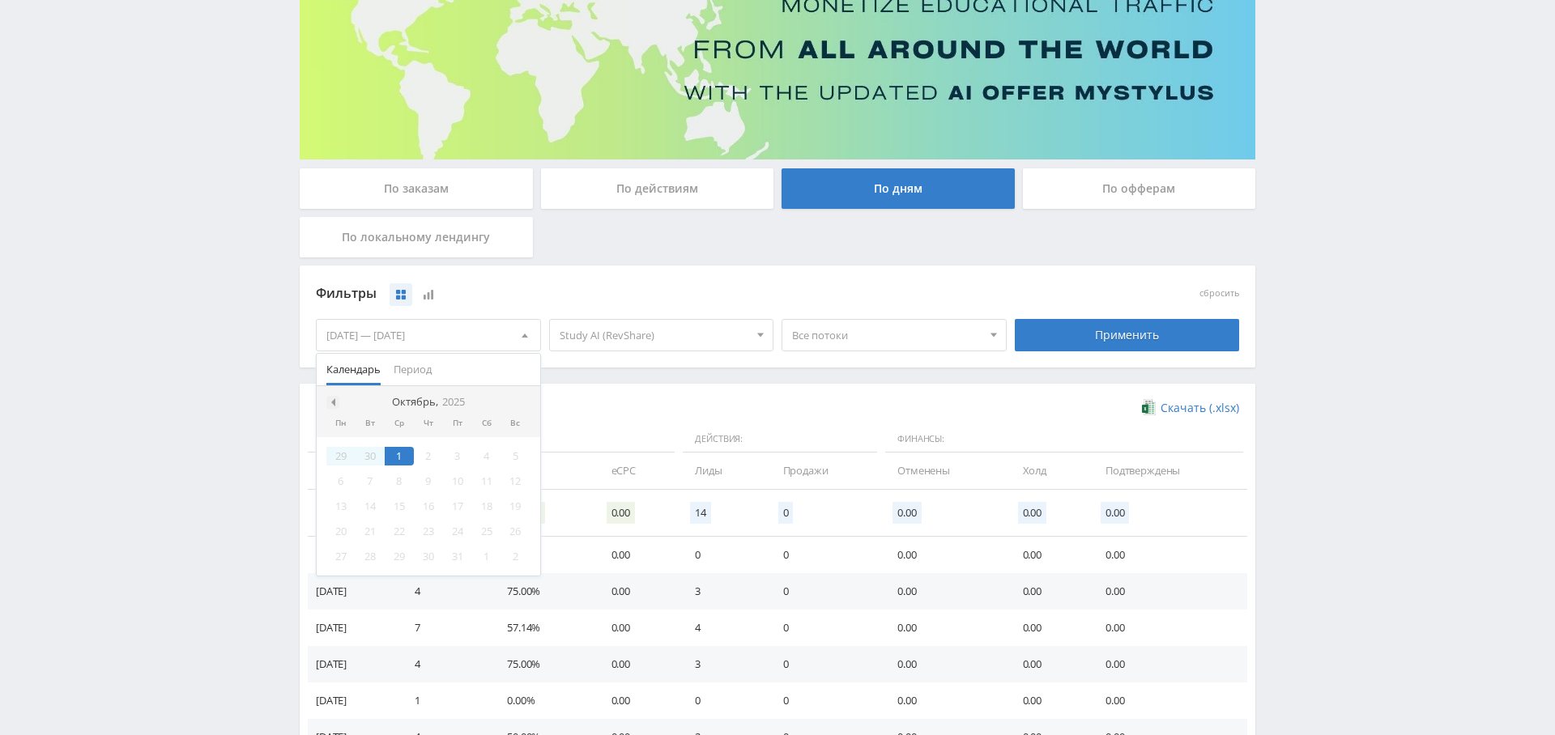
click at [332, 398] on span at bounding box center [331, 402] width 8 height 8
click at [449, 458] on div "1" at bounding box center [457, 456] width 29 height 19
click at [524, 402] on span at bounding box center [522, 402] width 8 height 8
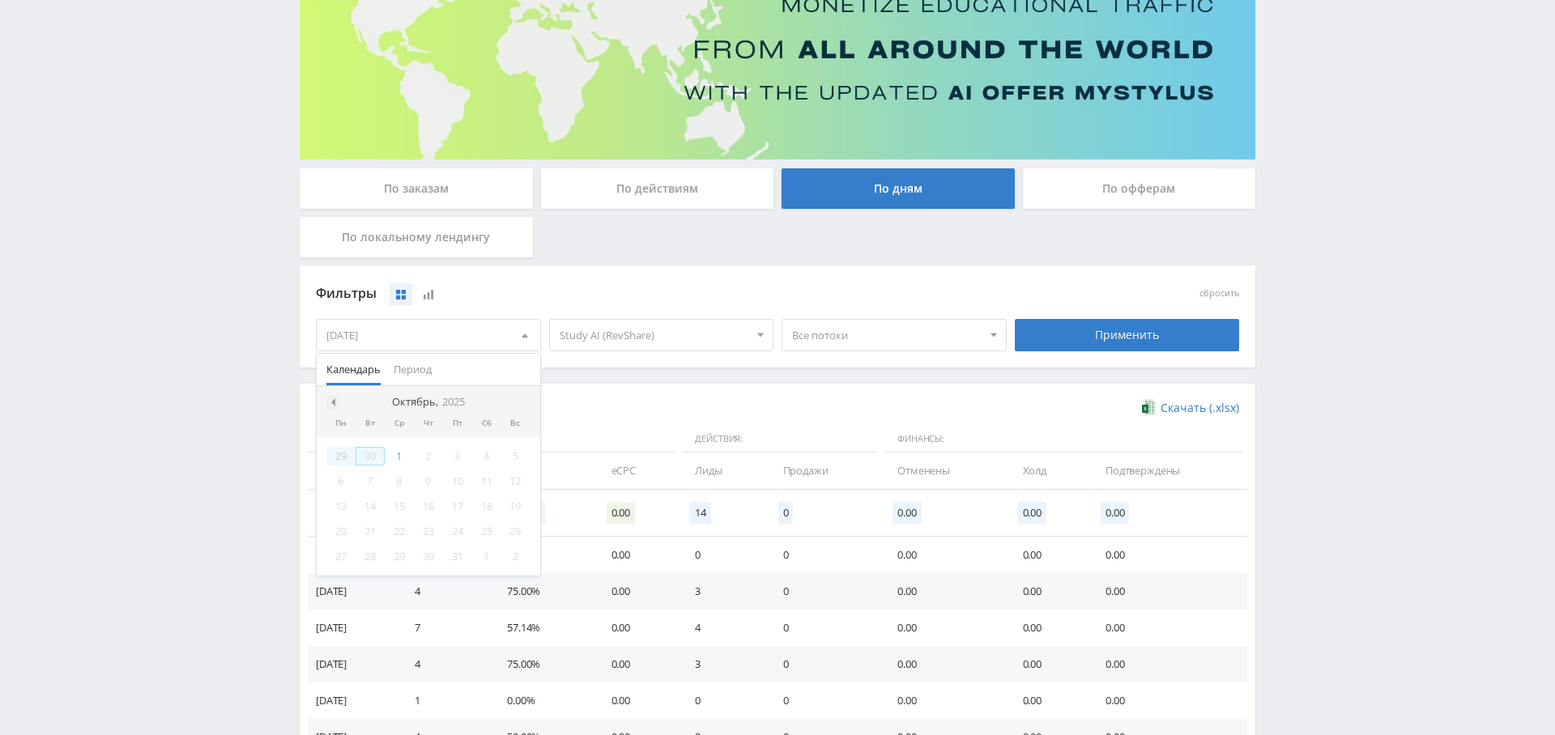
click at [331, 402] on span at bounding box center [331, 402] width 8 height 8
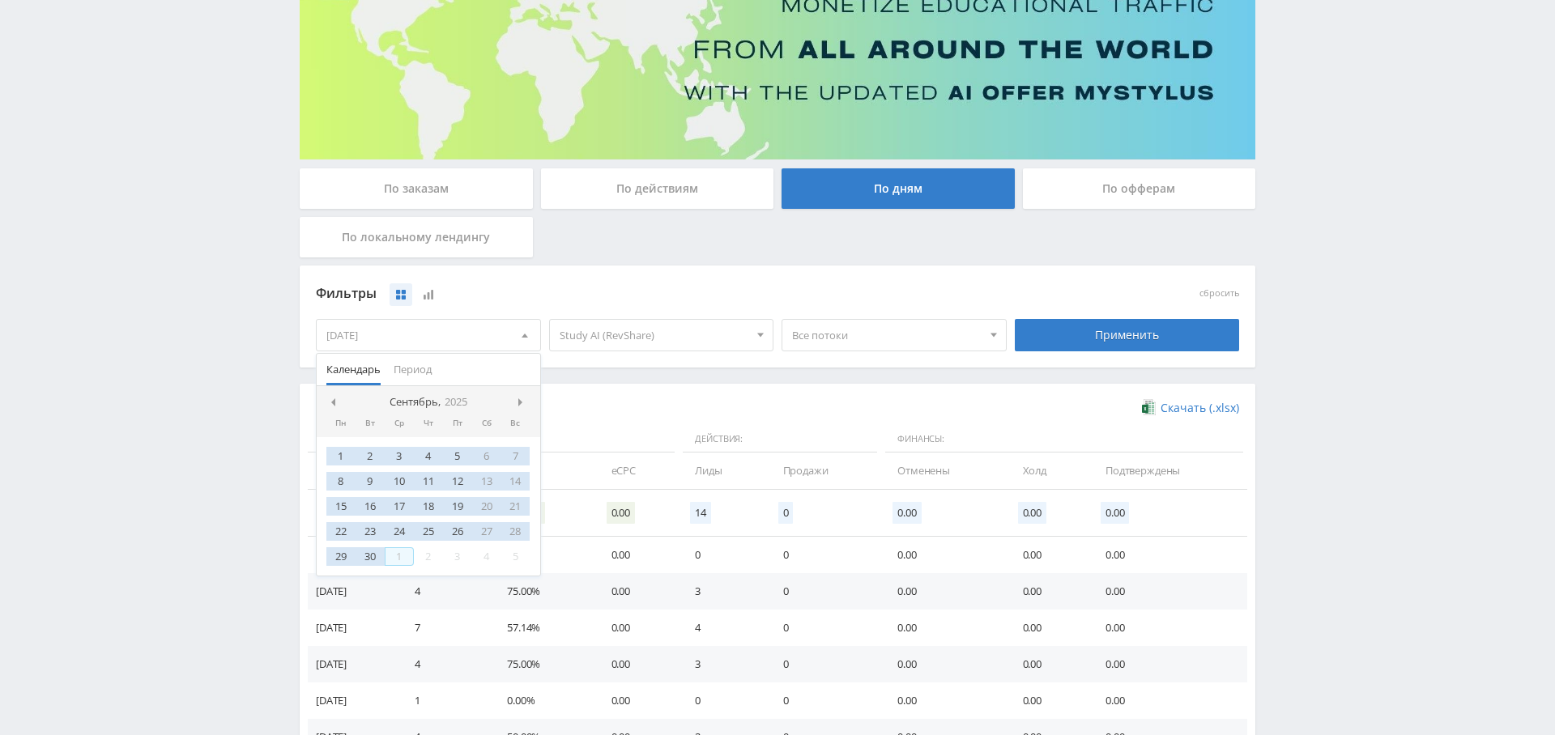
click at [400, 553] on div "1" at bounding box center [399, 556] width 29 height 19
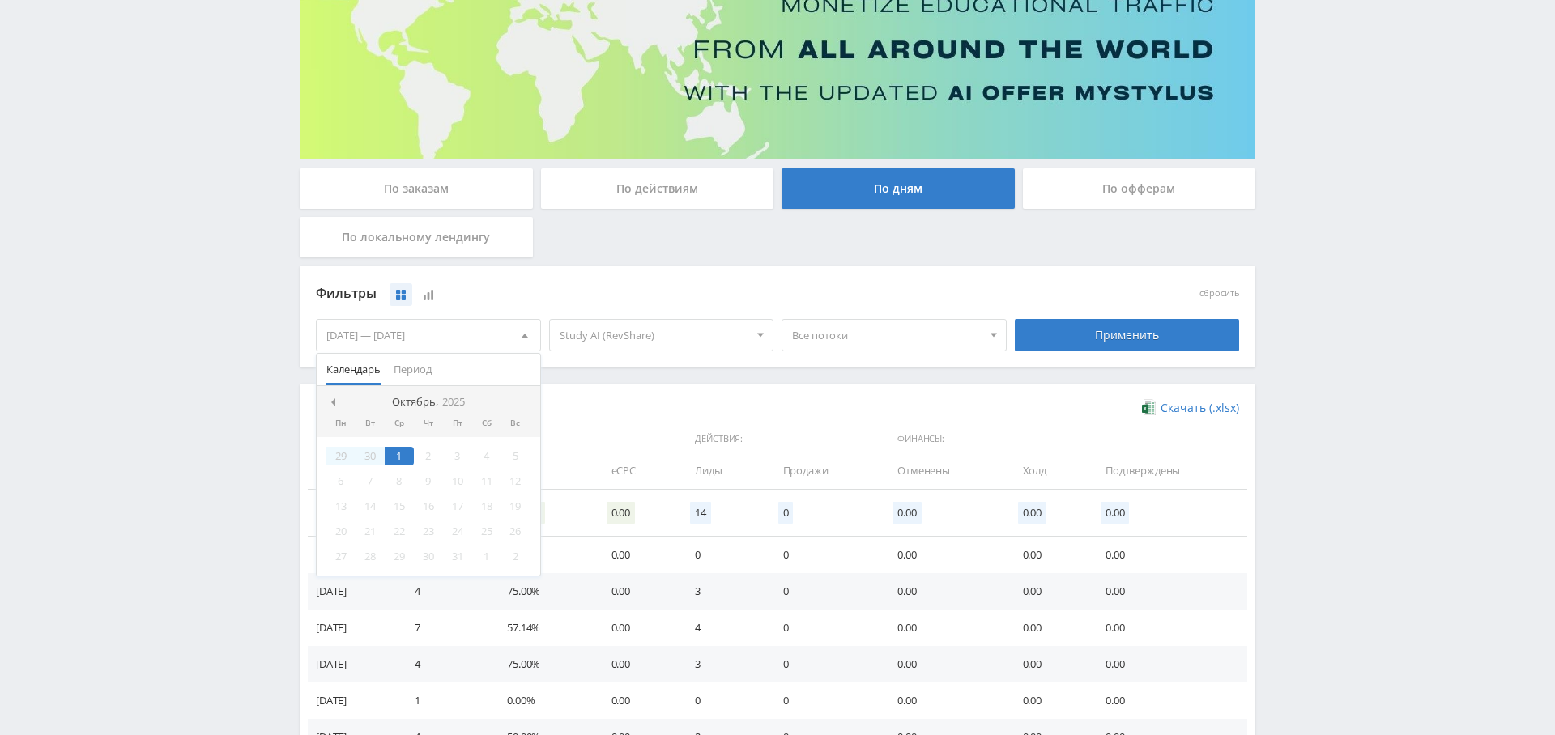
click at [705, 364] on div "Фильтры сбросить [DATE] — [DATE] Календарь Период Октябрь, 2025 Пн Вт Ср Чт Пт …" at bounding box center [778, 317] width 956 height 102
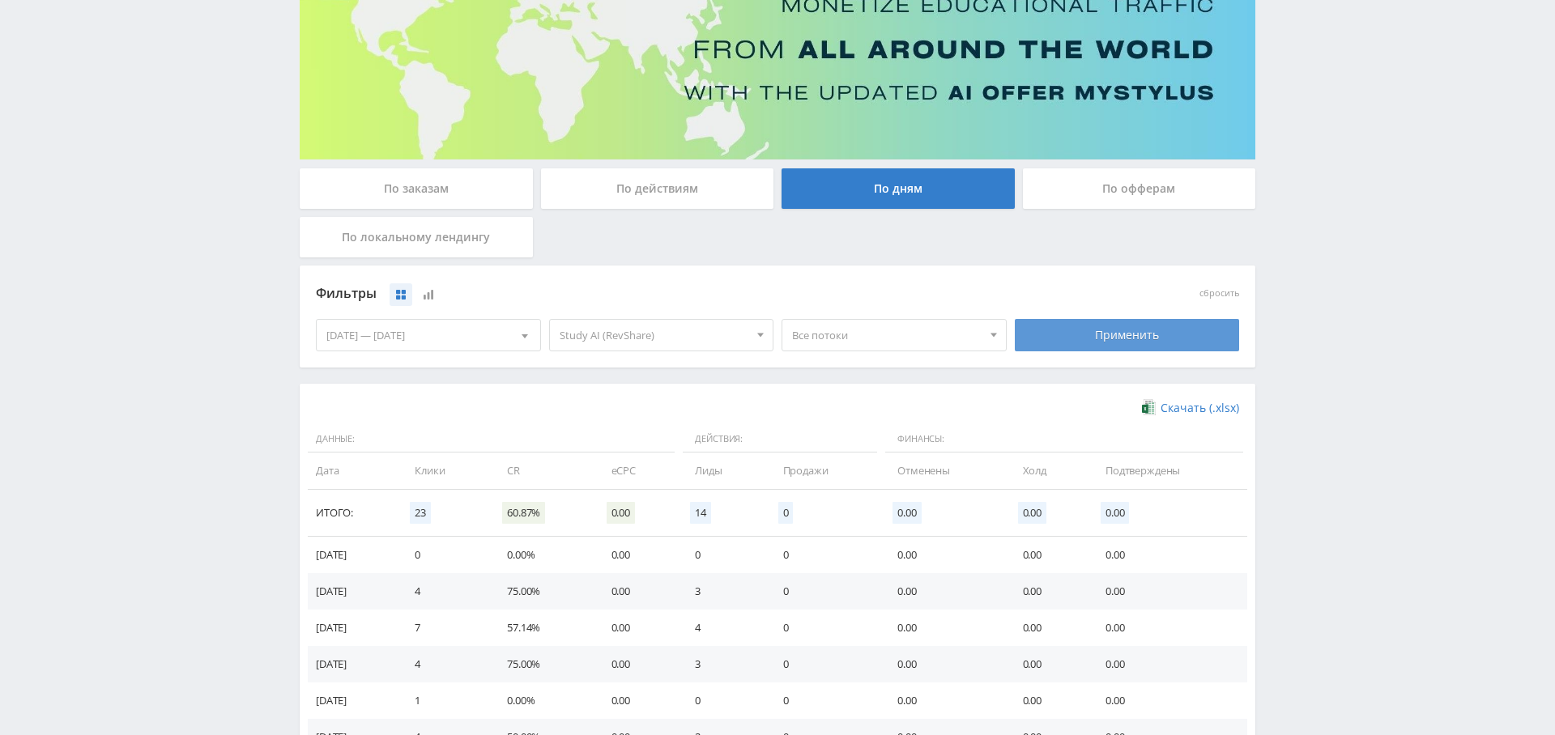
click at [1081, 336] on div "Применить" at bounding box center [1127, 335] width 225 height 32
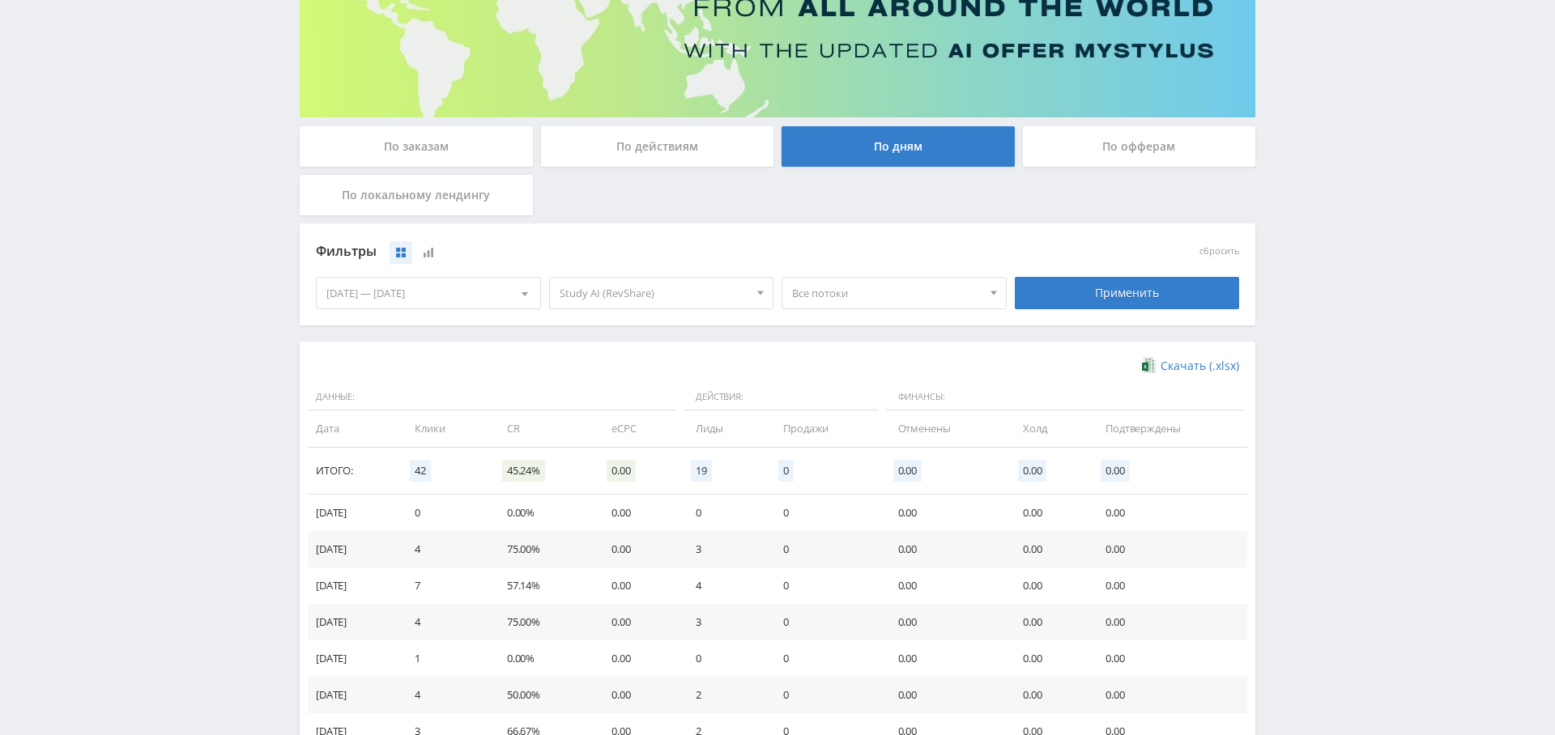
scroll to position [847, 0]
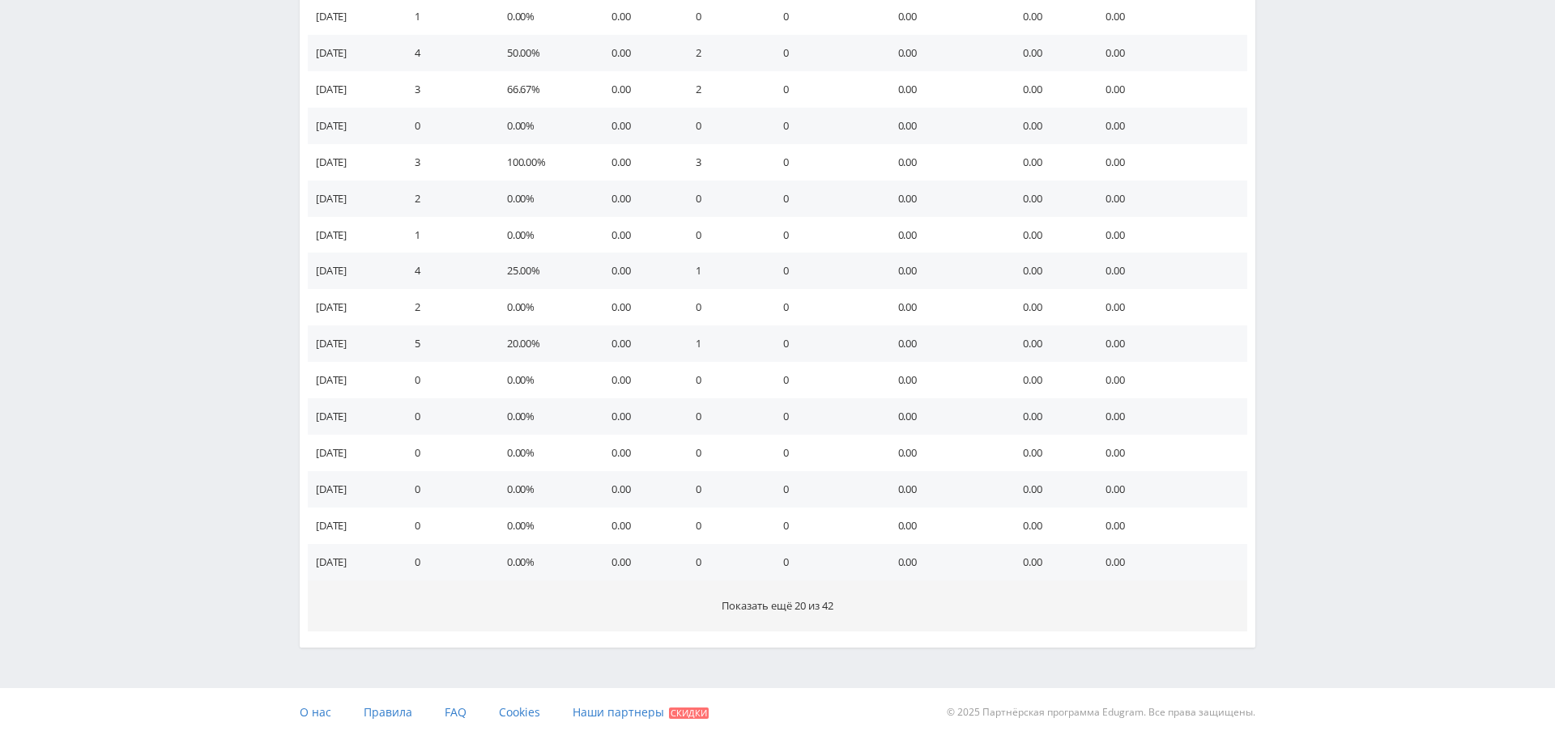
click at [805, 607] on span "Показать ещё 20 из 42" at bounding box center [778, 606] width 112 height 15
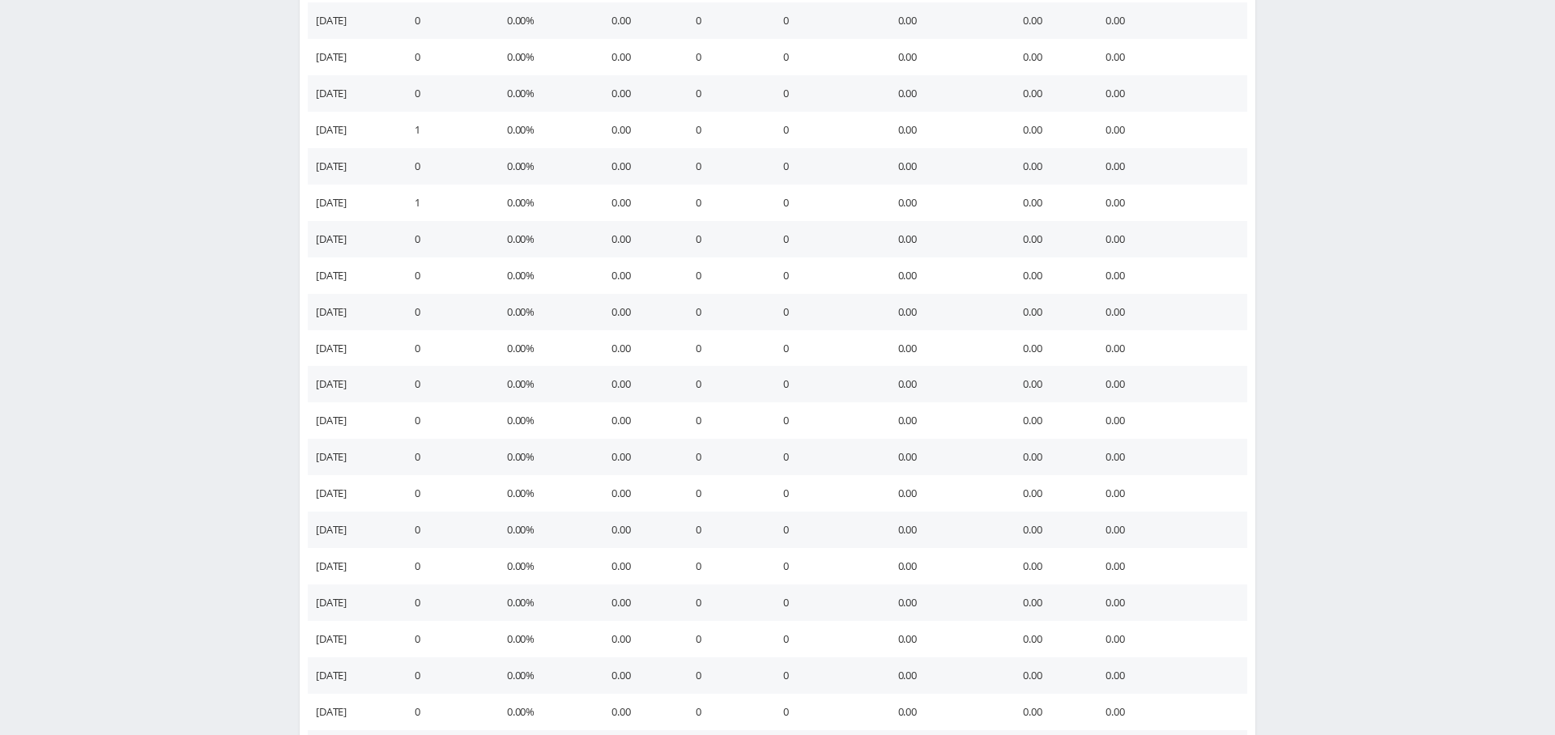
scroll to position [1575, 0]
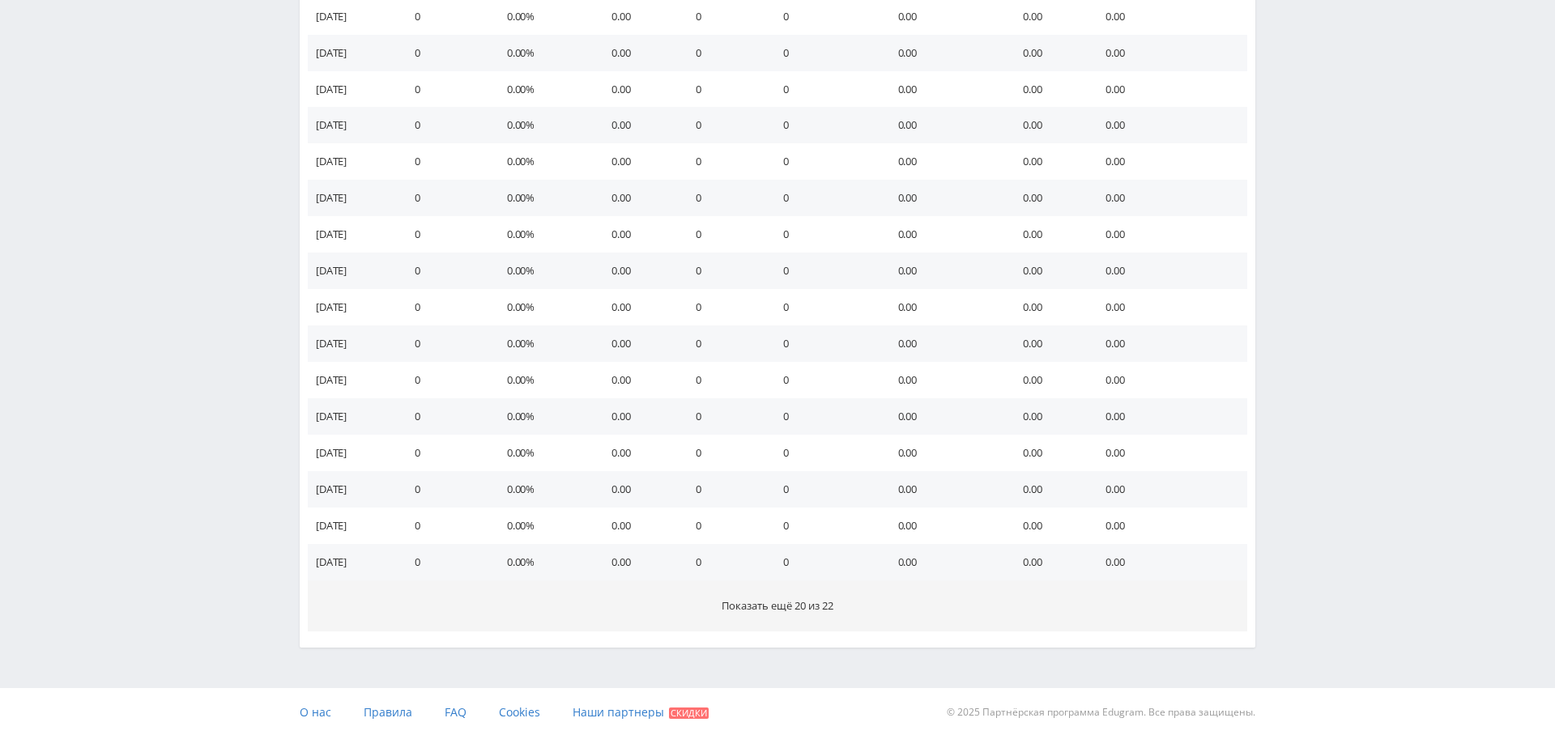
click at [814, 620] on button "Показать ещё 20 из 22" at bounding box center [777, 606] width 939 height 51
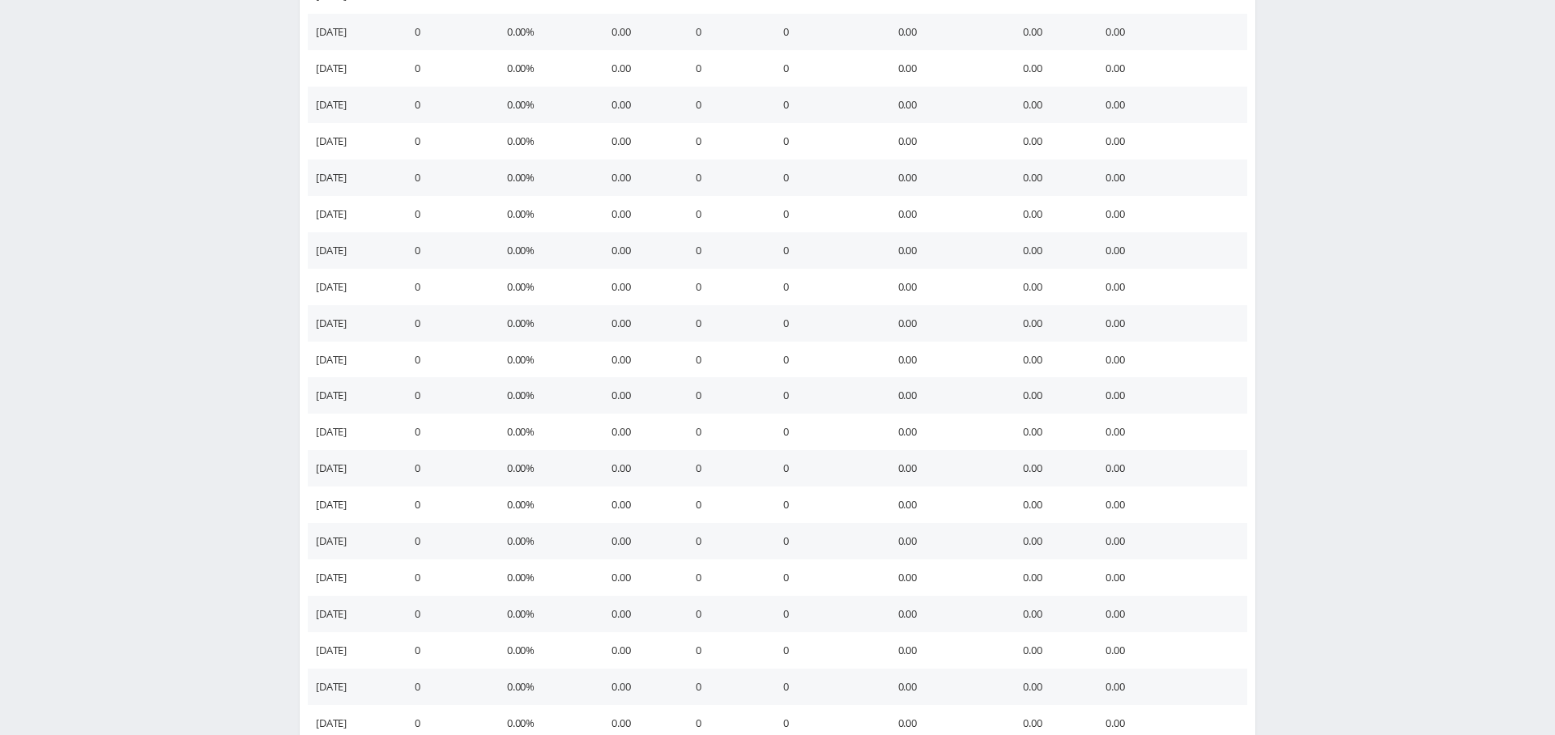
scroll to position [2303, 0]
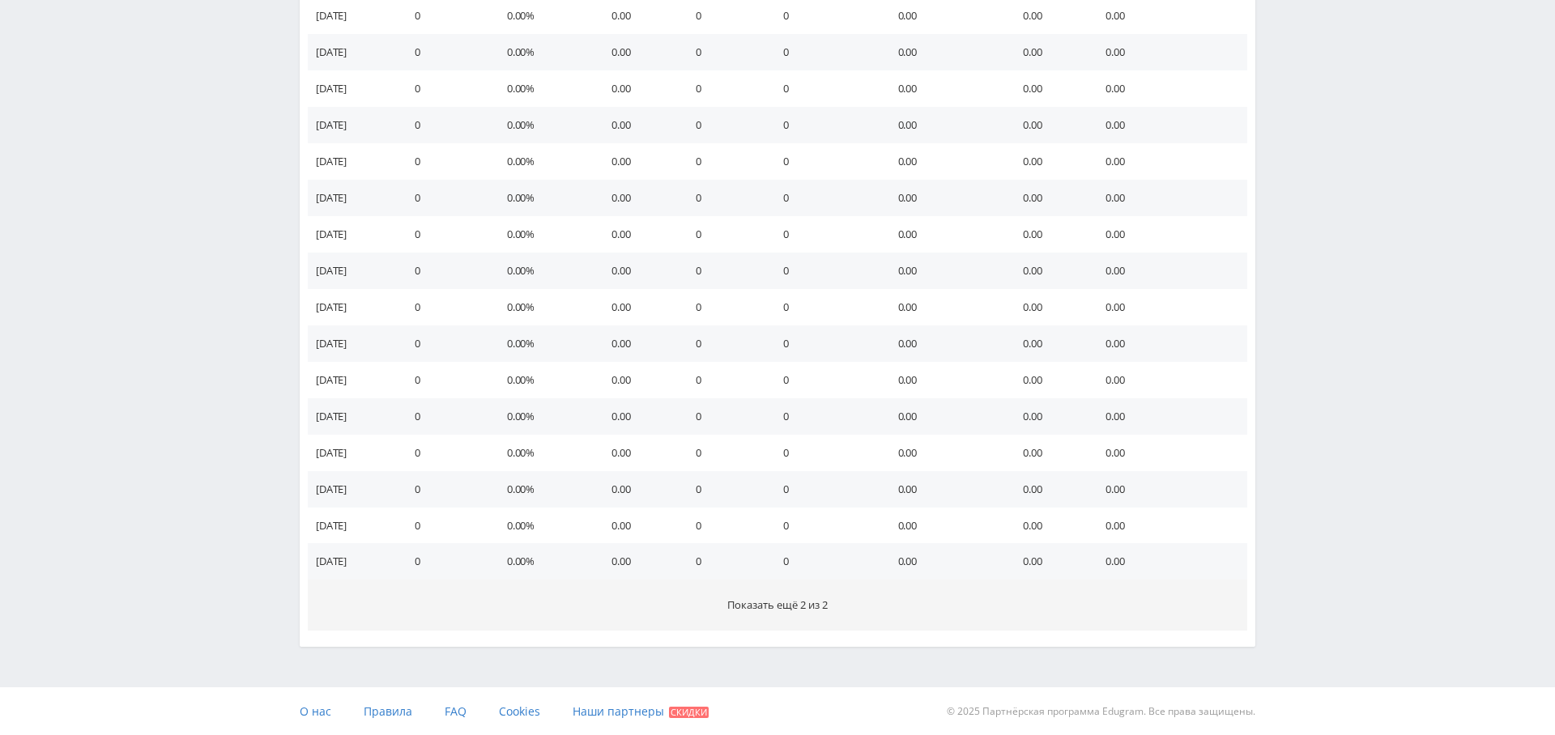
click at [790, 609] on span "Показать ещё 2 из 2" at bounding box center [777, 605] width 100 height 15
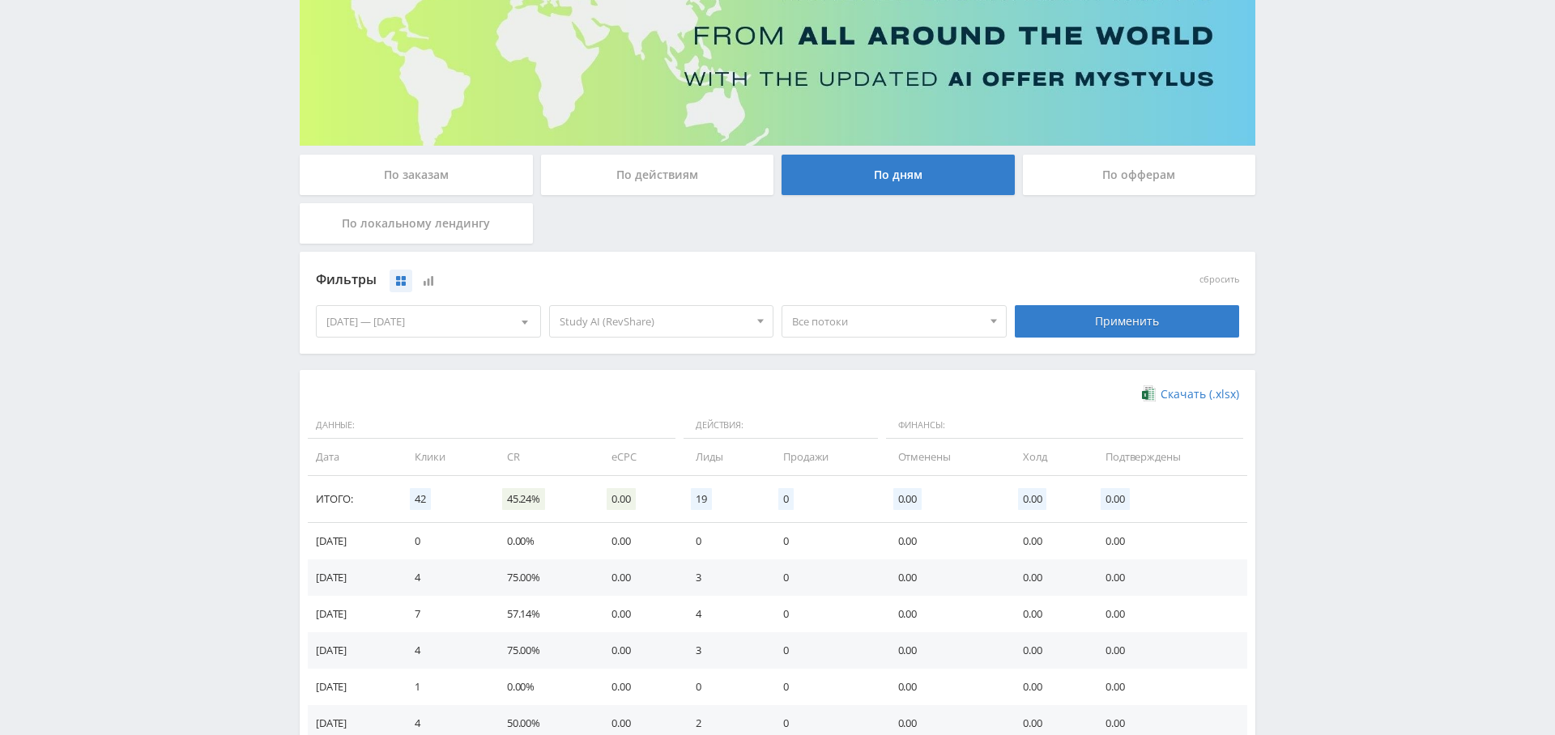
scroll to position [0, 0]
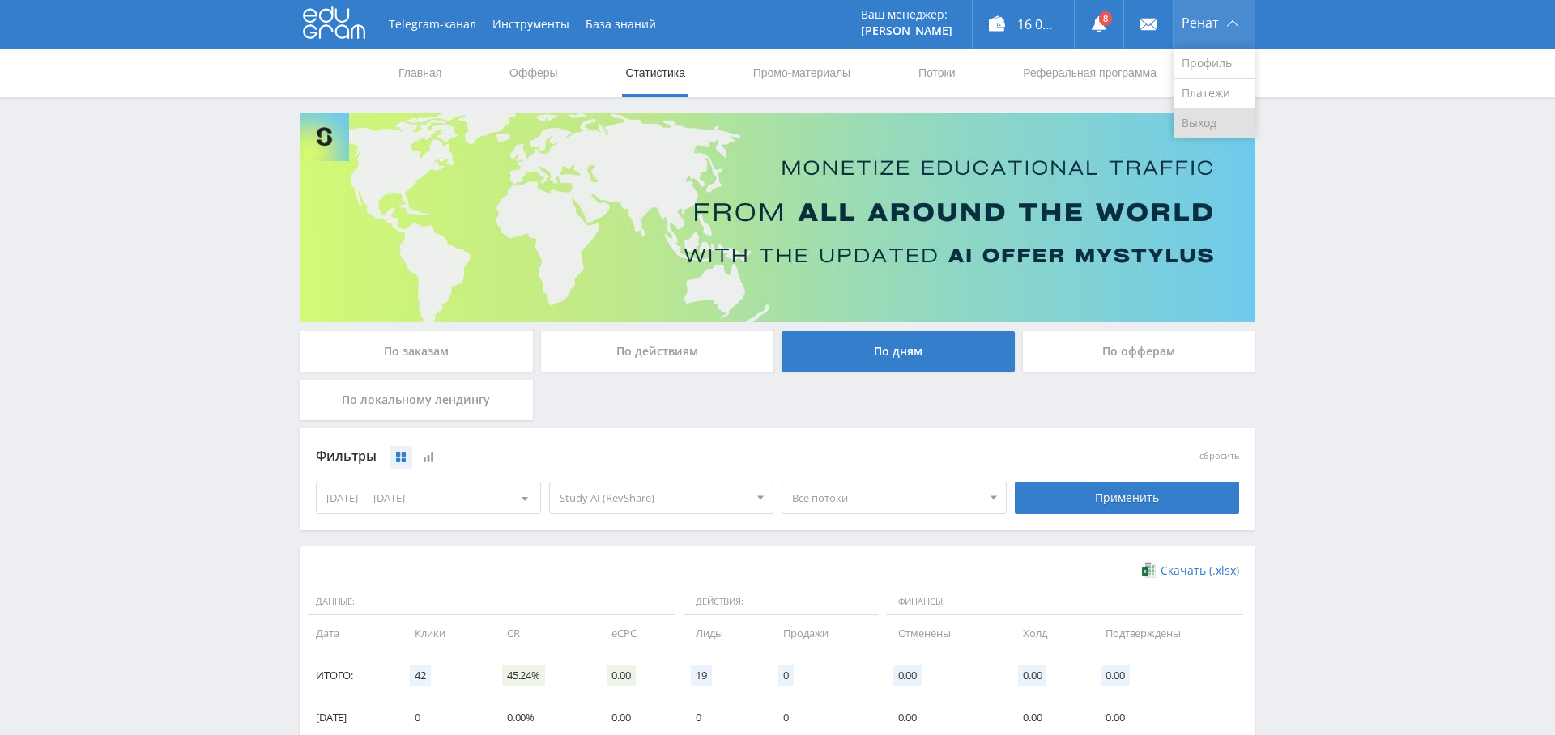
click at [1201, 122] on link "Выход" at bounding box center [1214, 123] width 81 height 29
